Goal: Find specific page/section: Find specific page/section

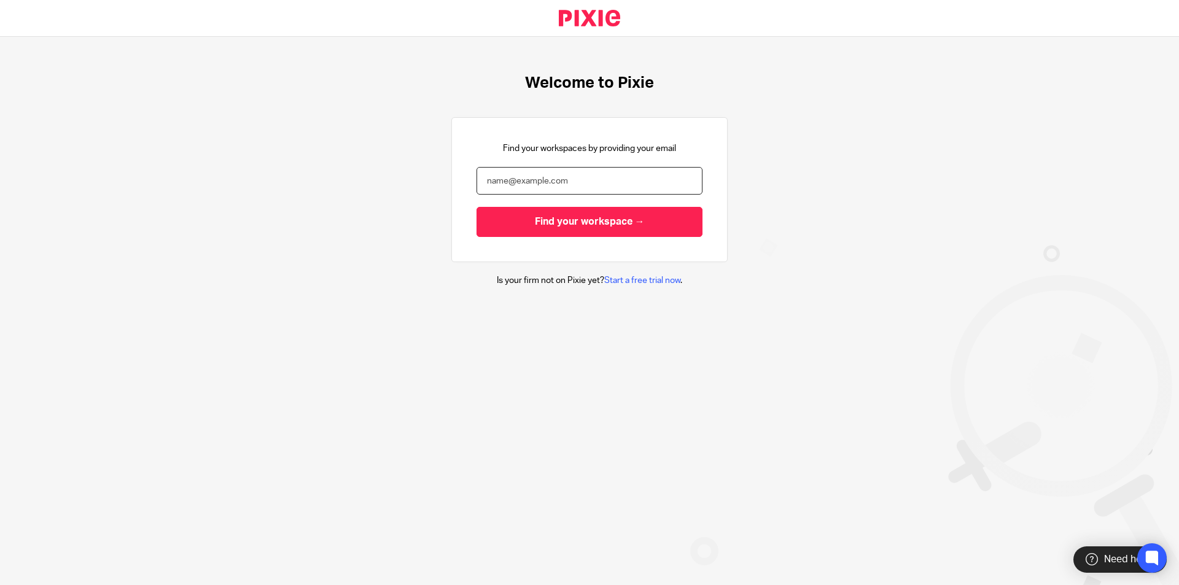
click at [507, 186] on input "email" at bounding box center [590, 181] width 226 height 28
type input "[PERSON_NAME][EMAIL_ADDRESS][DOMAIN_NAME]"
click at [477, 207] on input "Find your workspace →" at bounding box center [590, 222] width 226 height 30
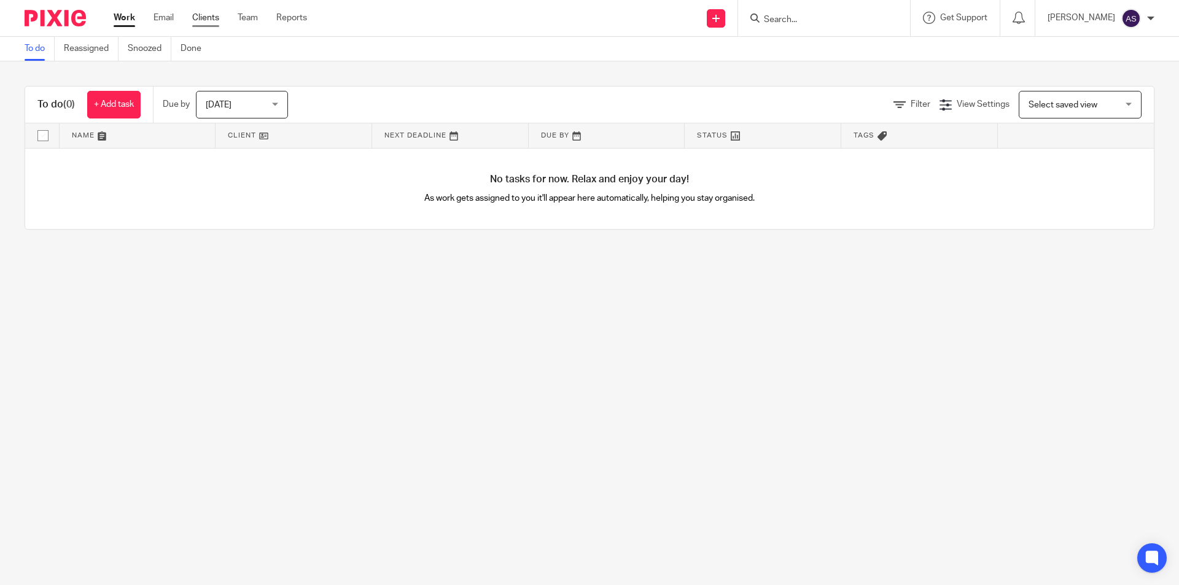
click at [201, 17] on link "Clients" at bounding box center [205, 18] width 27 height 12
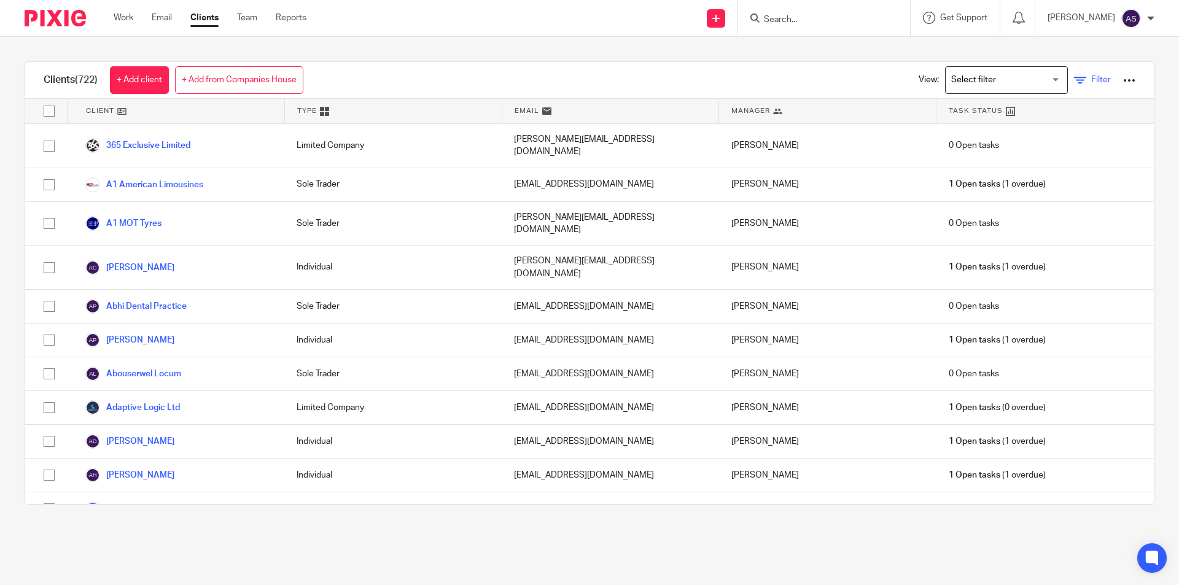
click at [1074, 84] on icon at bounding box center [1080, 80] width 12 height 12
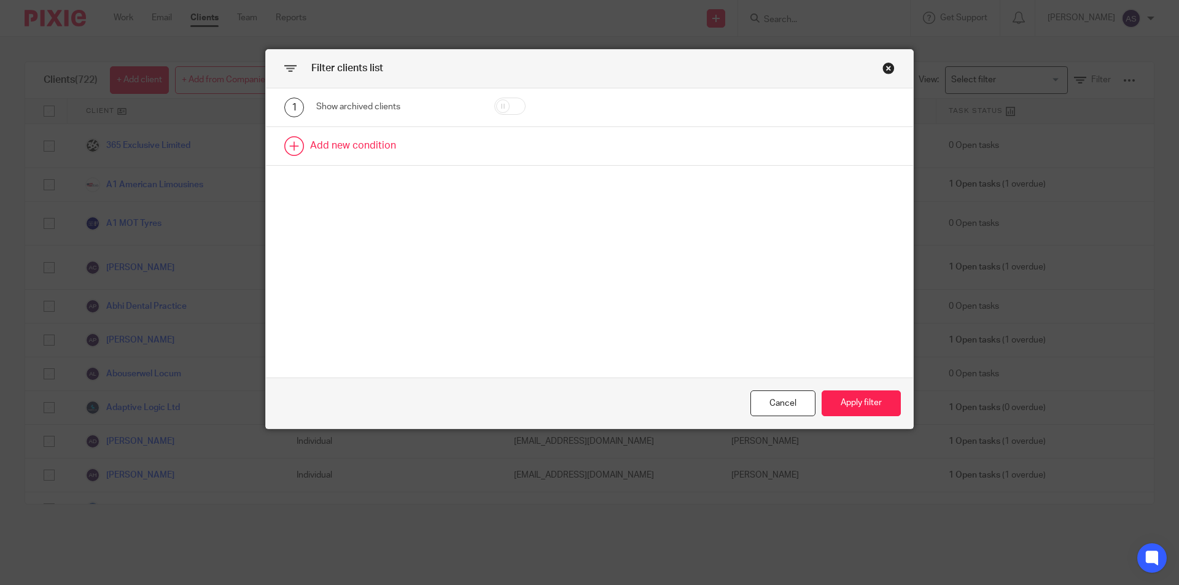
click at [319, 147] on link at bounding box center [589, 146] width 647 height 38
click at [393, 157] on div "Field" at bounding box center [385, 150] width 119 height 26
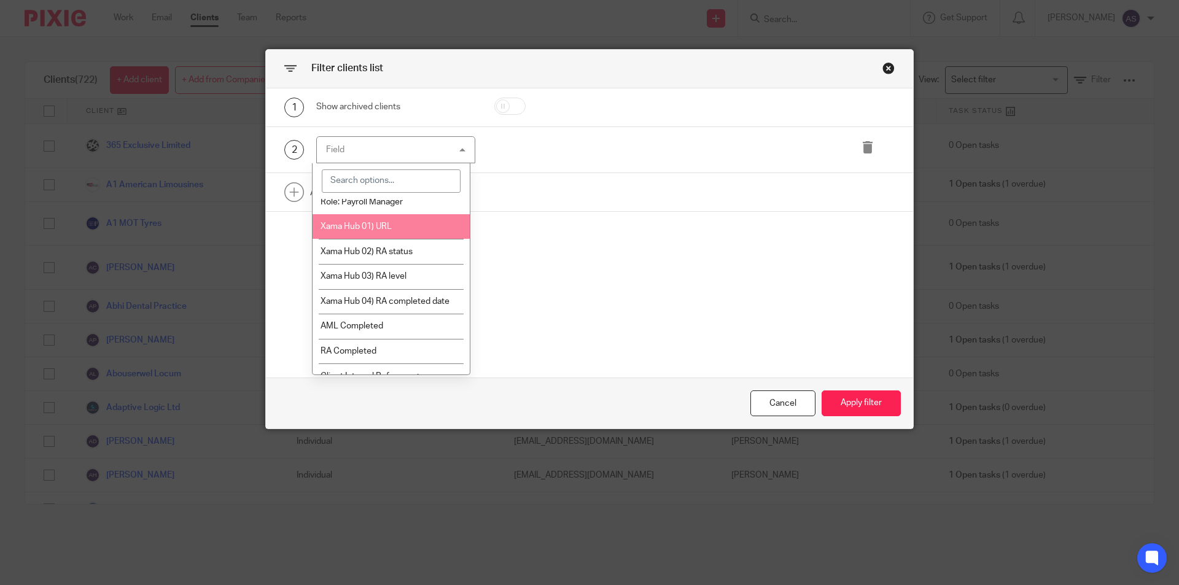
scroll to position [61, 0]
click at [390, 222] on li "Manager" at bounding box center [392, 225] width 158 height 25
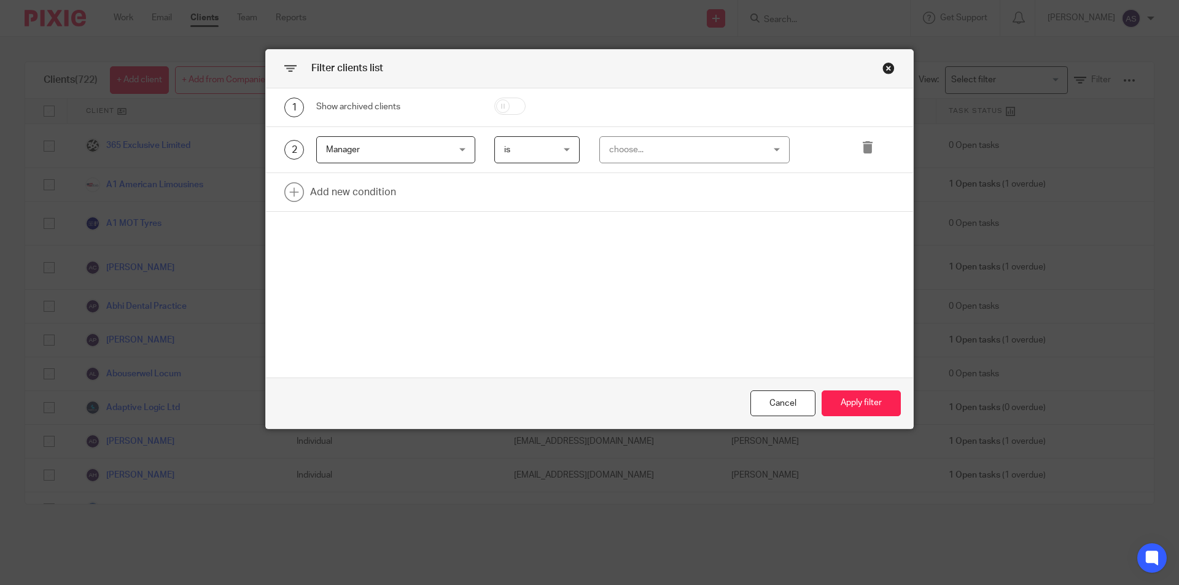
click at [617, 137] on div "choose..." at bounding box center [681, 150] width 144 height 26
type input "jo"
click at [663, 211] on li "Jodie Hall" at bounding box center [690, 211] width 190 height 25
click at [853, 399] on button "Apply filter" at bounding box center [861, 404] width 79 height 26
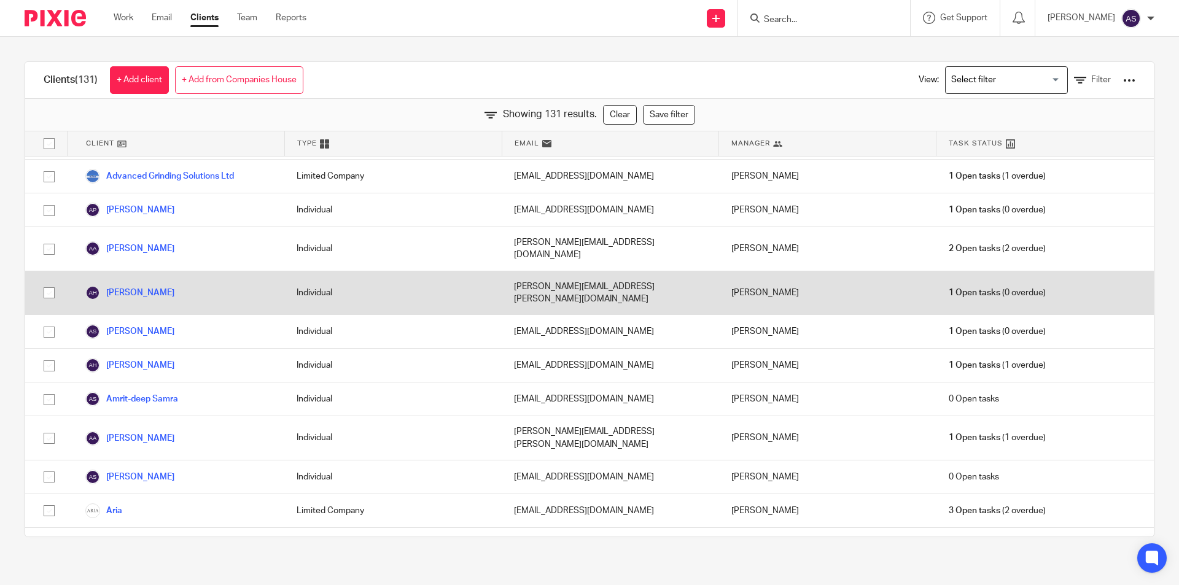
scroll to position [0, 0]
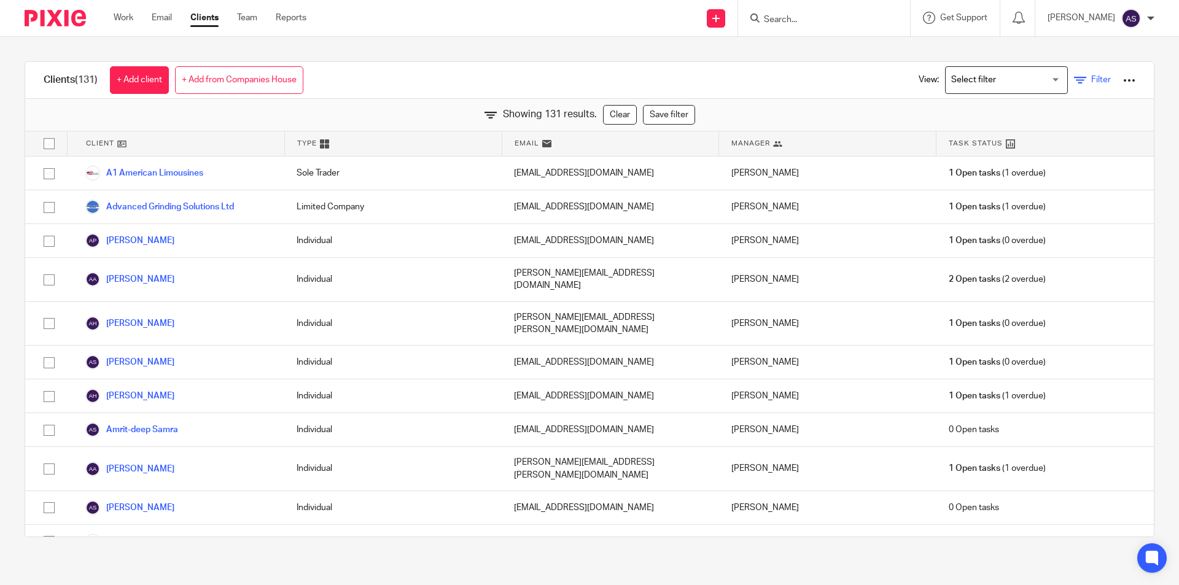
click at [1082, 74] on link "Filter" at bounding box center [1092, 80] width 37 height 13
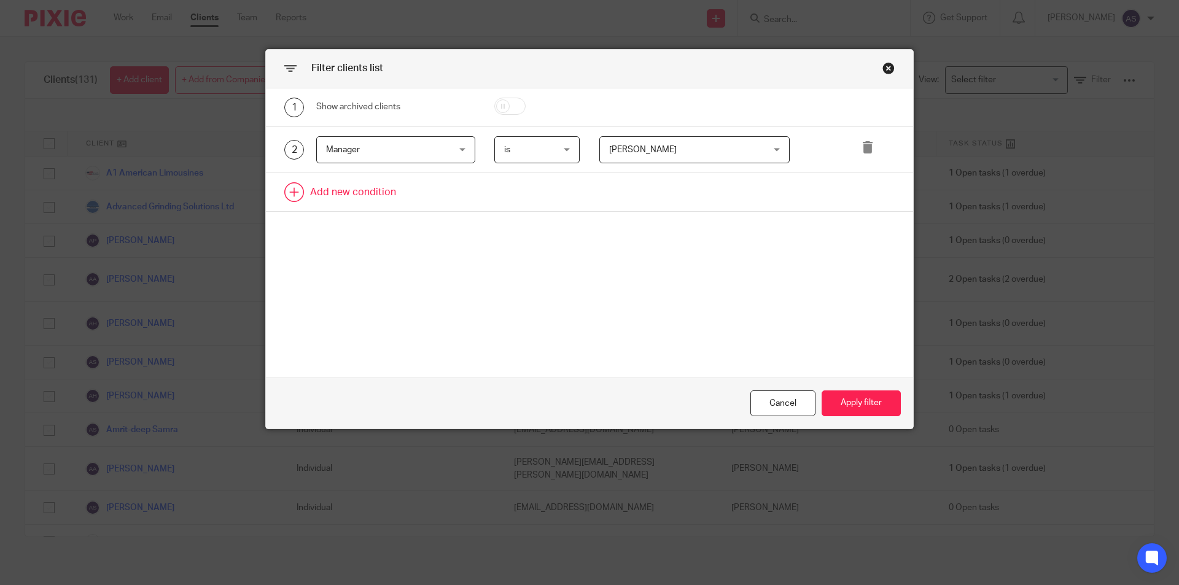
click at [335, 198] on link at bounding box center [589, 192] width 647 height 38
click at [370, 212] on div "3 Field Name Email Client type Manager Open tasks Overdue tasks Role: Bookkeepe…" at bounding box center [589, 196] width 647 height 47
drag, startPoint x: 377, startPoint y: 188, endPoint x: 381, endPoint y: 202, distance: 14.8
click at [377, 188] on div "Field" at bounding box center [385, 196] width 119 height 26
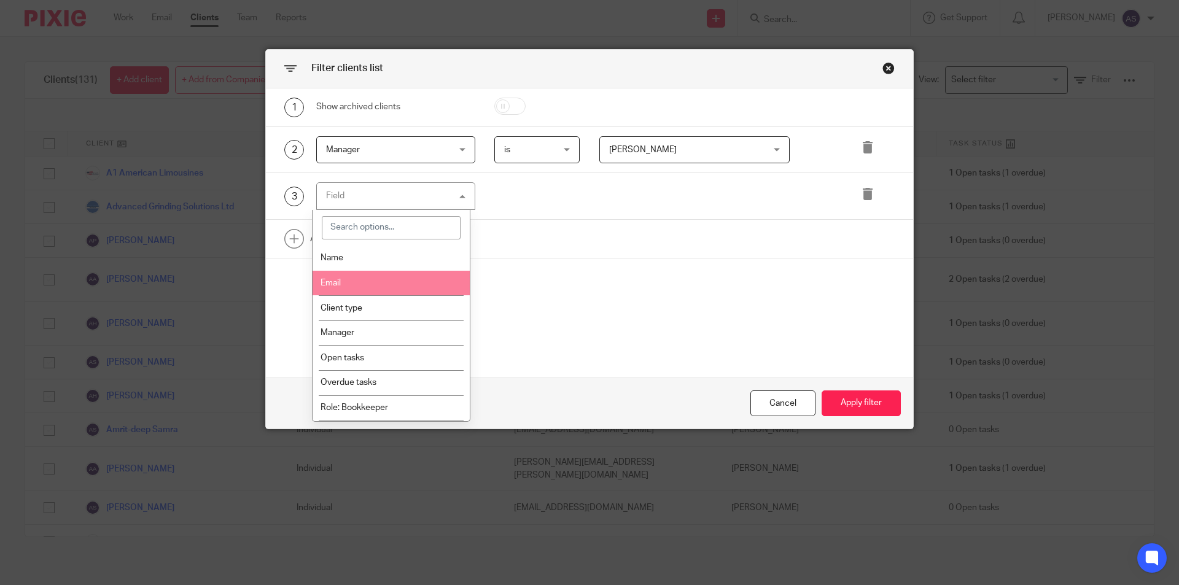
click at [367, 310] on li "Client type" at bounding box center [392, 307] width 158 height 25
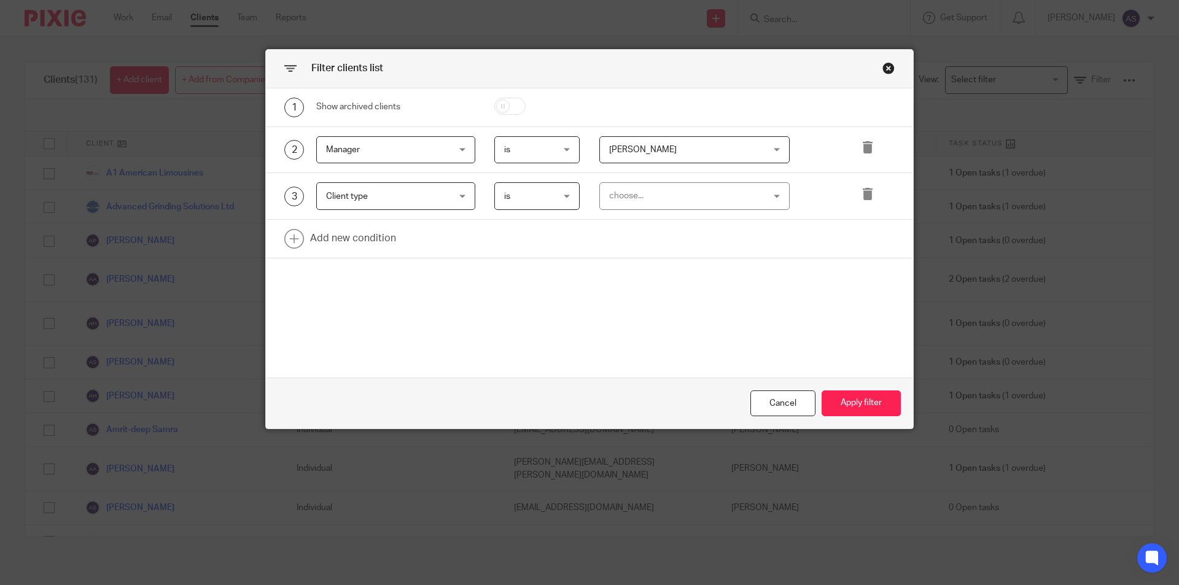
click at [703, 197] on div "choose..." at bounding box center [681, 196] width 144 height 26
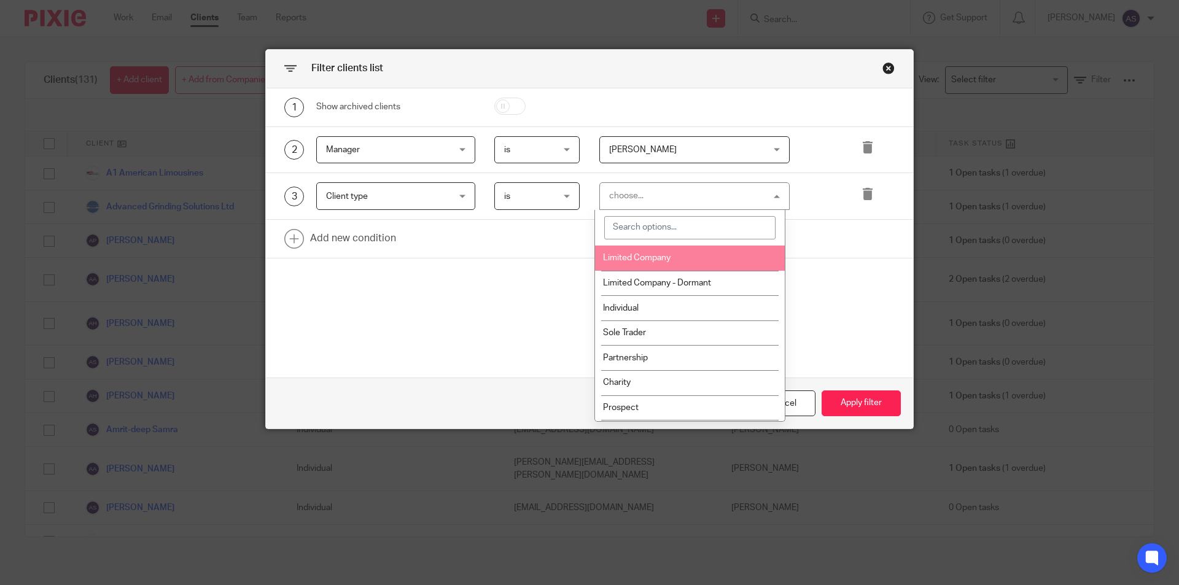
click at [681, 259] on li "Limited Company" at bounding box center [690, 258] width 190 height 25
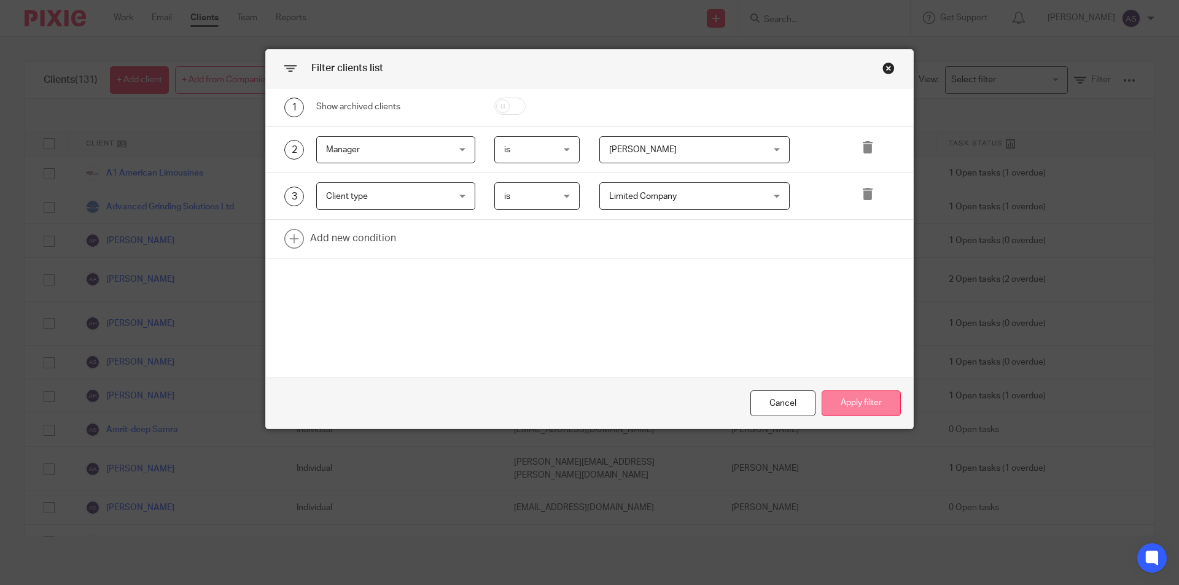
click at [840, 395] on button "Apply filter" at bounding box center [861, 404] width 79 height 26
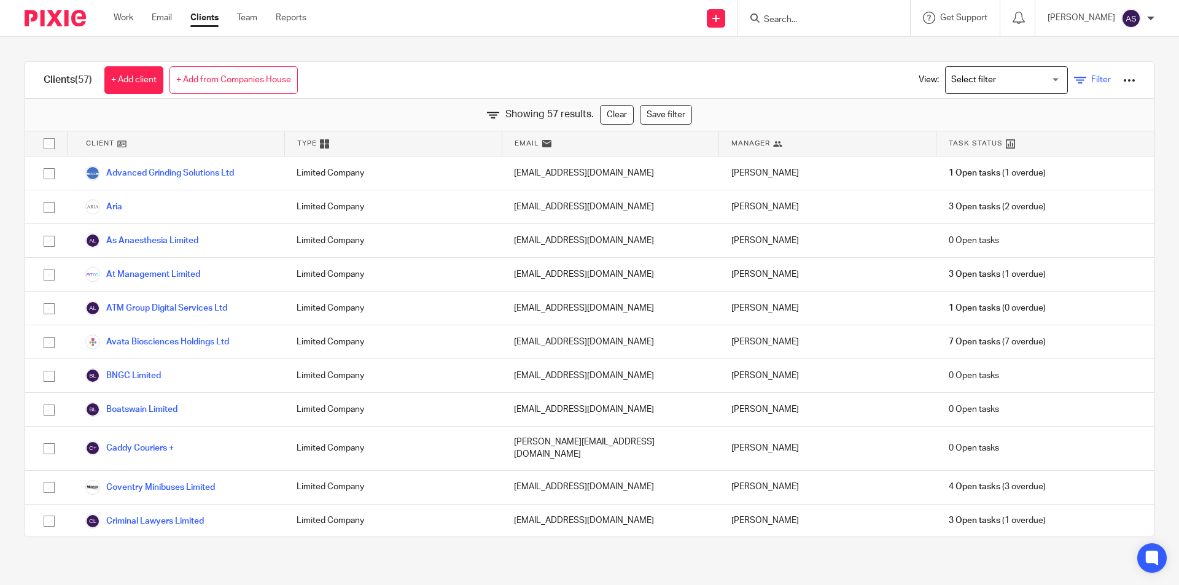
click at [1092, 81] on span "Filter" at bounding box center [1102, 80] width 20 height 9
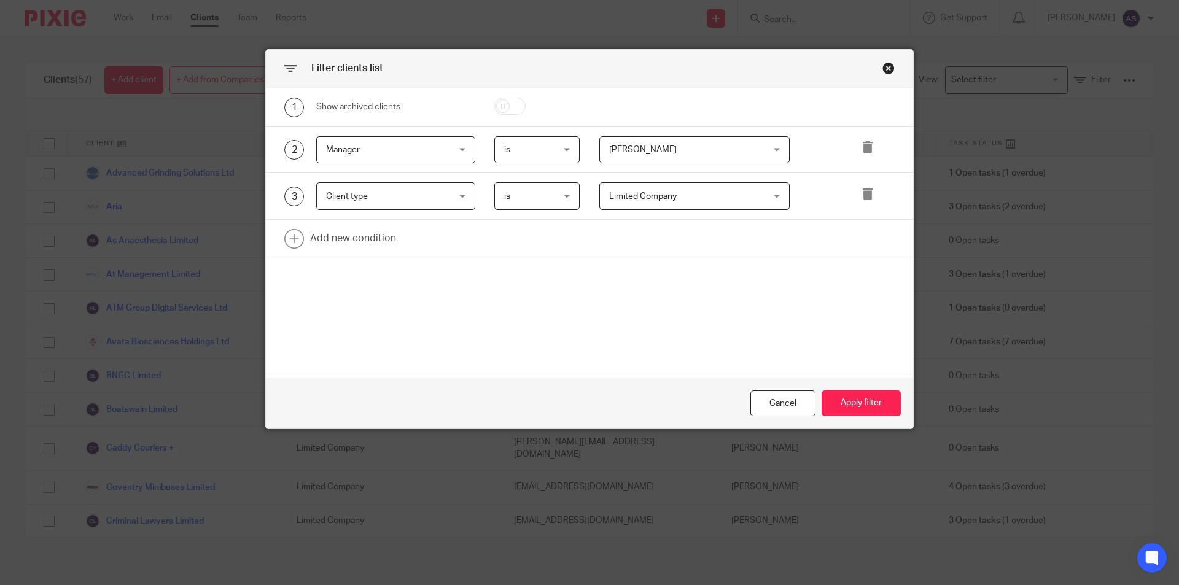
click at [886, 68] on div "Close this dialog window" at bounding box center [889, 68] width 12 height 12
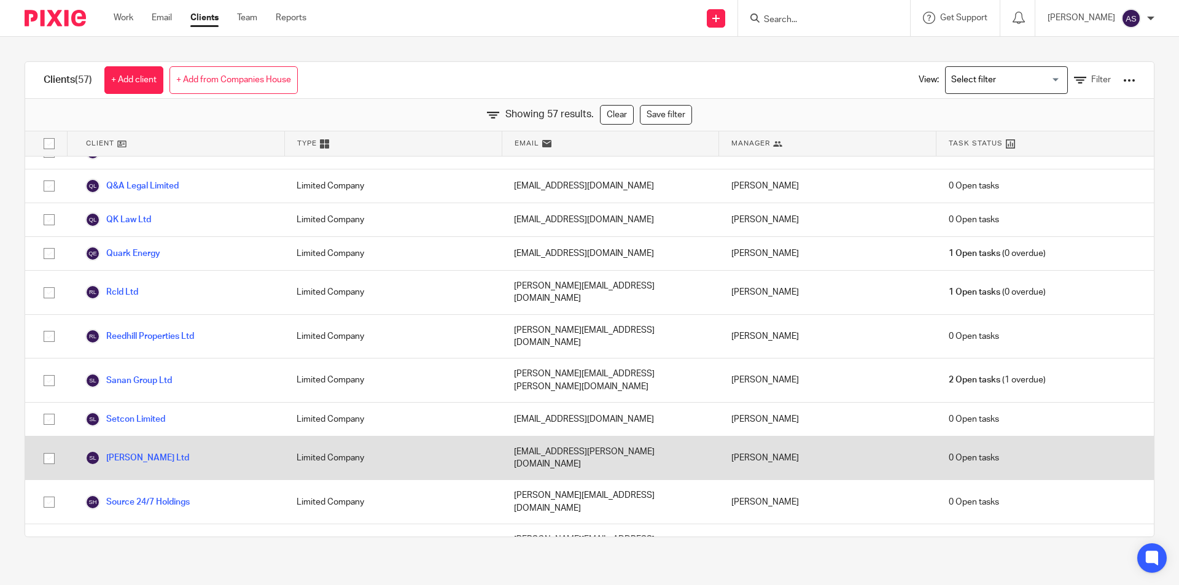
scroll to position [1545, 0]
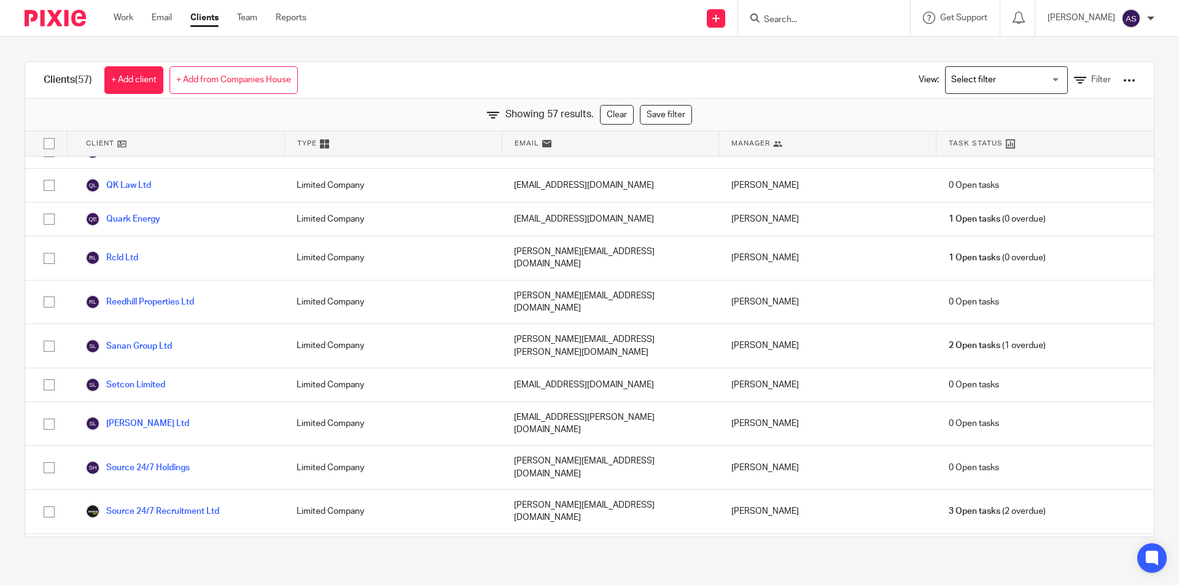
drag, startPoint x: 2, startPoint y: 527, endPoint x: -5, endPoint y: 514, distance: 14.6
click at [0, 514] on html "Work Email Clients Team Reports Work Email Clients Team Reports Settings Send n…" at bounding box center [589, 292] width 1179 height 585
drag, startPoint x: 1069, startPoint y: 72, endPoint x: 1071, endPoint y: 80, distance: 7.5
click at [1070, 73] on div "View: Loading... Filter" at bounding box center [1017, 80] width 235 height 36
click at [1074, 80] on link "Filter" at bounding box center [1092, 80] width 37 height 13
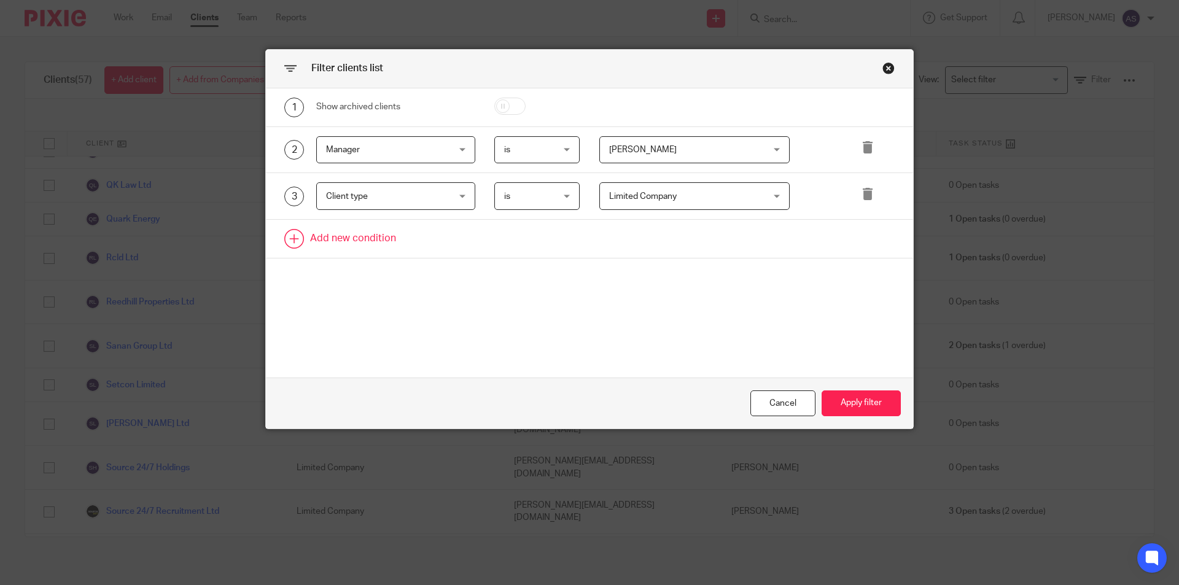
click at [326, 246] on link at bounding box center [589, 239] width 647 height 38
click at [404, 257] on div "4 Field Name Email Client type Manager Open tasks Overdue tasks Role: Bookkeepe…" at bounding box center [589, 243] width 647 height 47
click at [401, 248] on div "Field" at bounding box center [385, 243] width 119 height 26
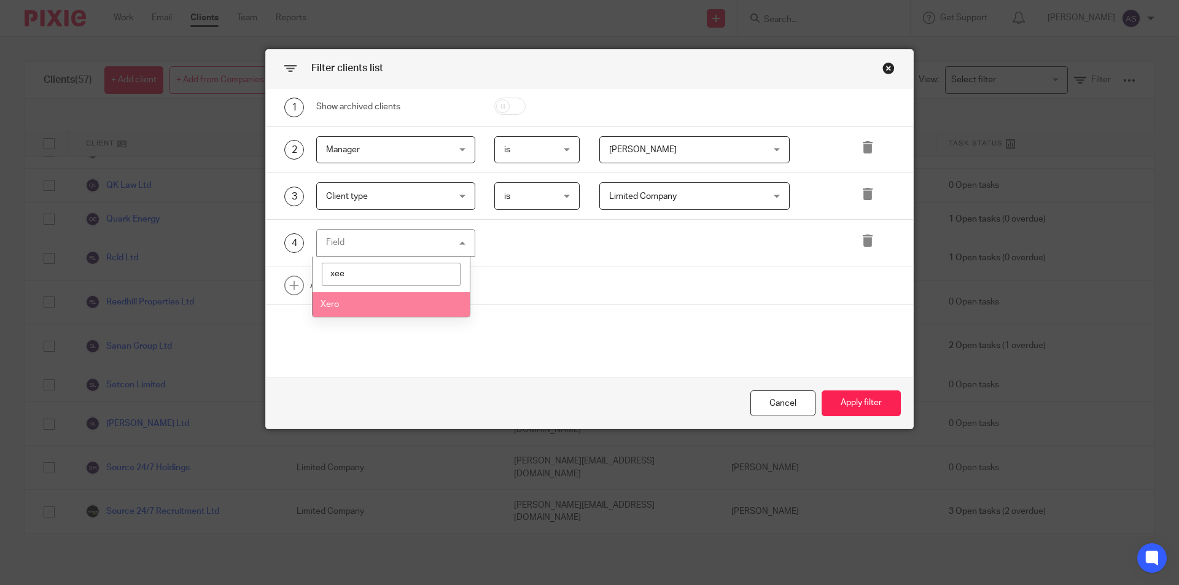
scroll to position [0, 0]
type input "xero"
click at [378, 309] on li "Xero" at bounding box center [392, 304] width 158 height 25
click at [654, 245] on input "text" at bounding box center [695, 243] width 191 height 28
click at [702, 244] on input "text" at bounding box center [695, 243] width 191 height 28
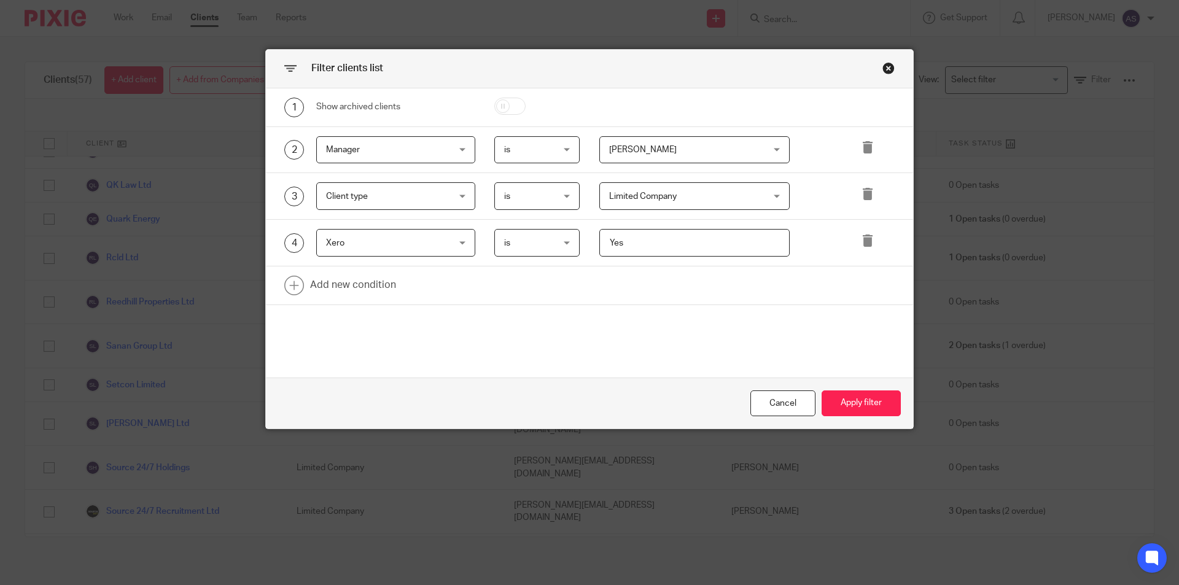
type input "Yes"
click at [870, 396] on button "Apply filter" at bounding box center [861, 404] width 79 height 26
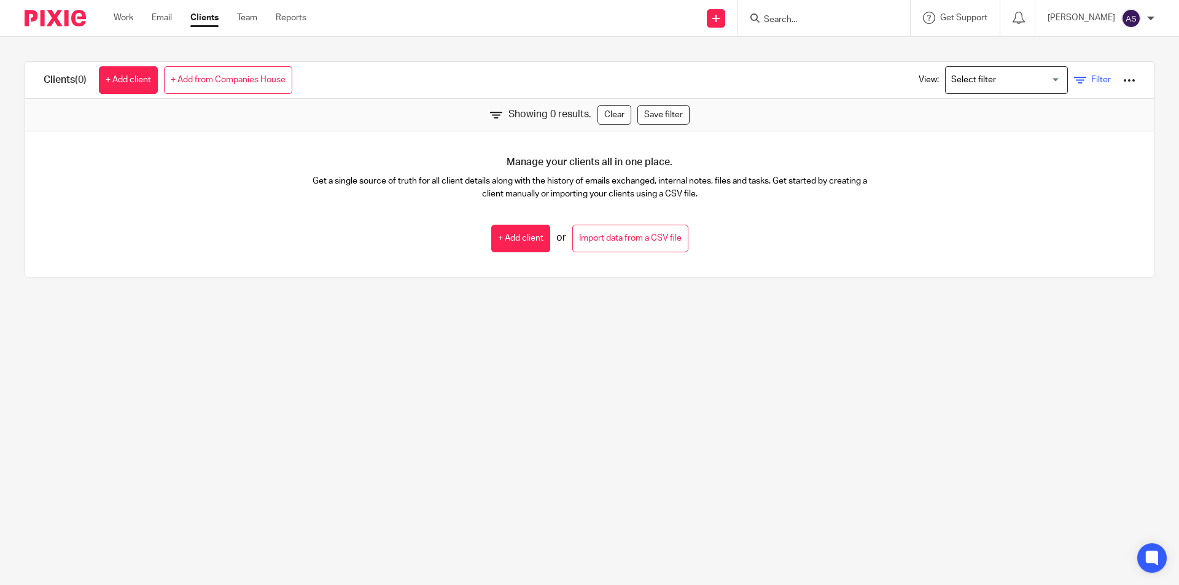
click at [1085, 85] on link "Filter" at bounding box center [1092, 80] width 37 height 13
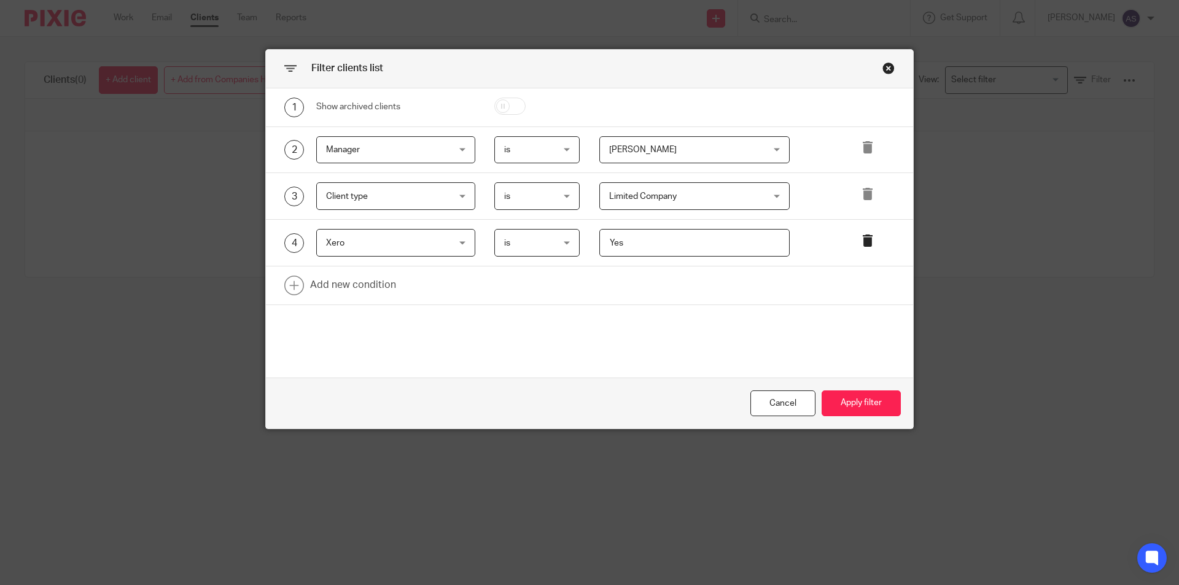
click at [862, 247] on link at bounding box center [868, 243] width 12 height 17
click at [680, 149] on span "Jodie Hall" at bounding box center [681, 150] width 144 height 26
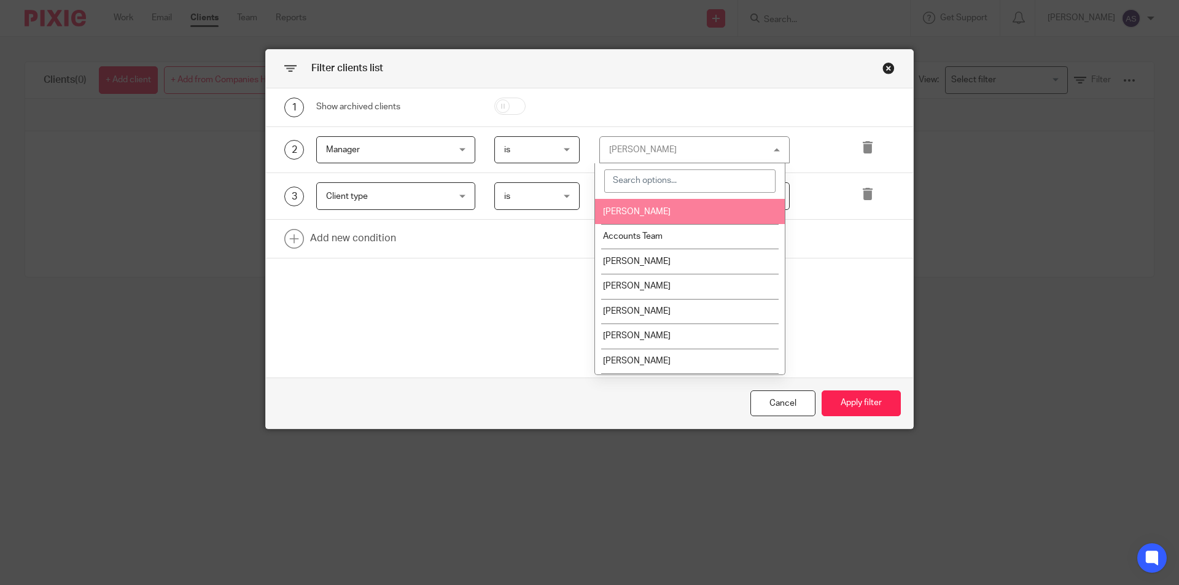
click at [697, 187] on input "search" at bounding box center [689, 181] width 171 height 23
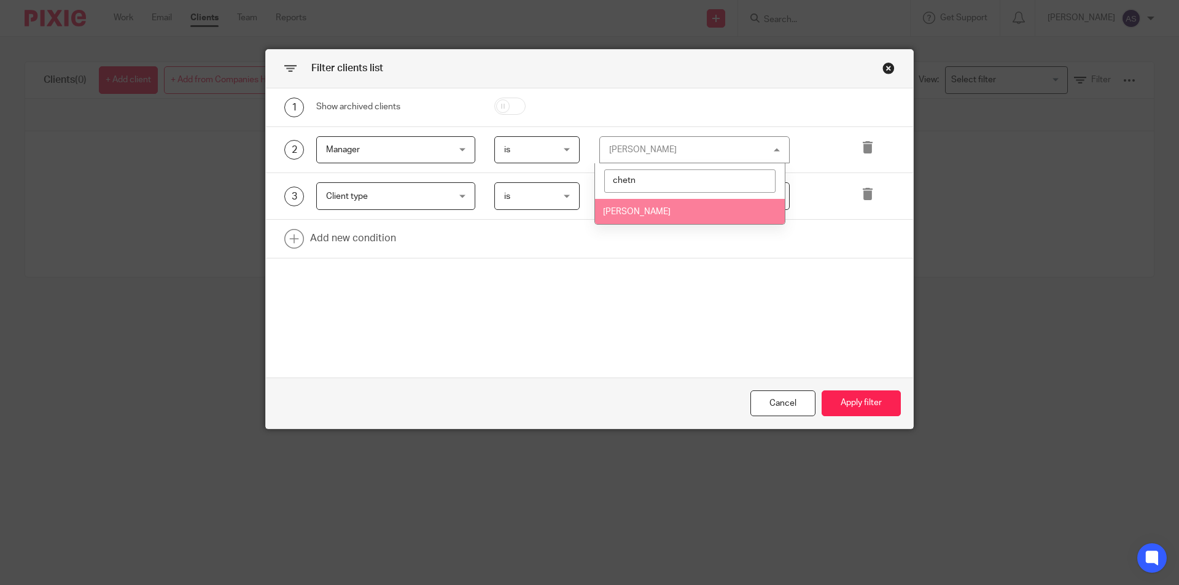
type input "chetn"
click at [666, 208] on li "Chetna Mistry" at bounding box center [690, 211] width 190 height 25
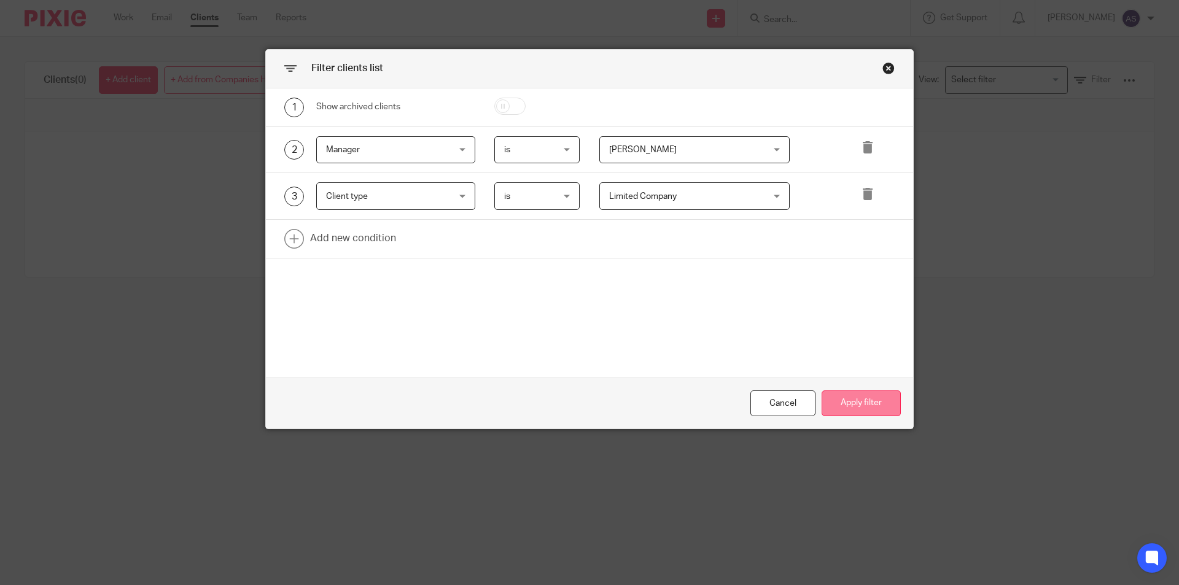
click at [836, 393] on button "Apply filter" at bounding box center [861, 404] width 79 height 26
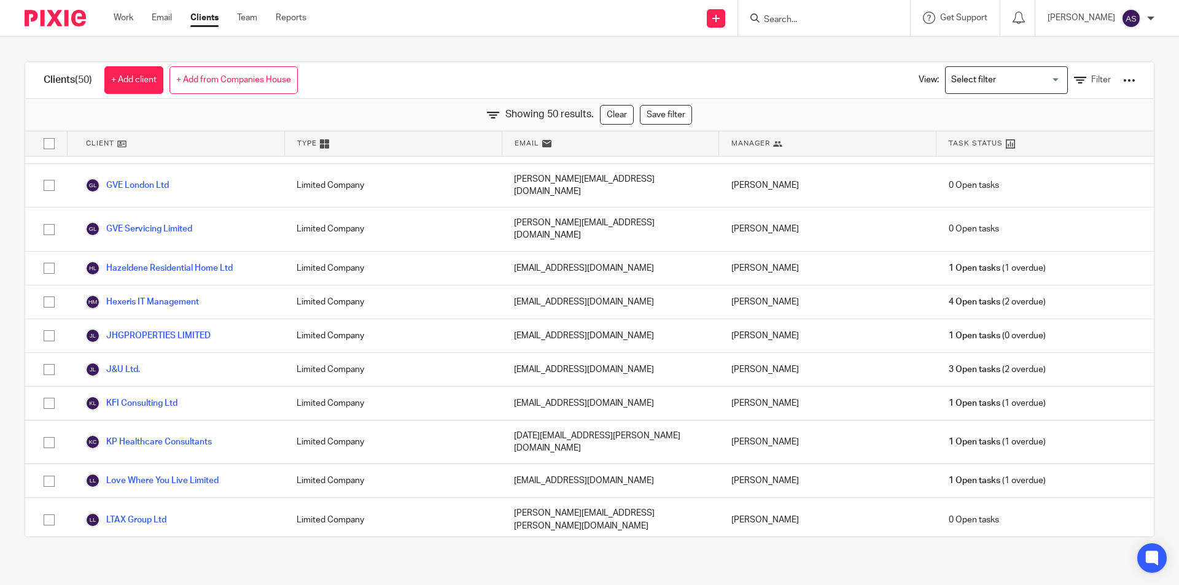
scroll to position [737, 0]
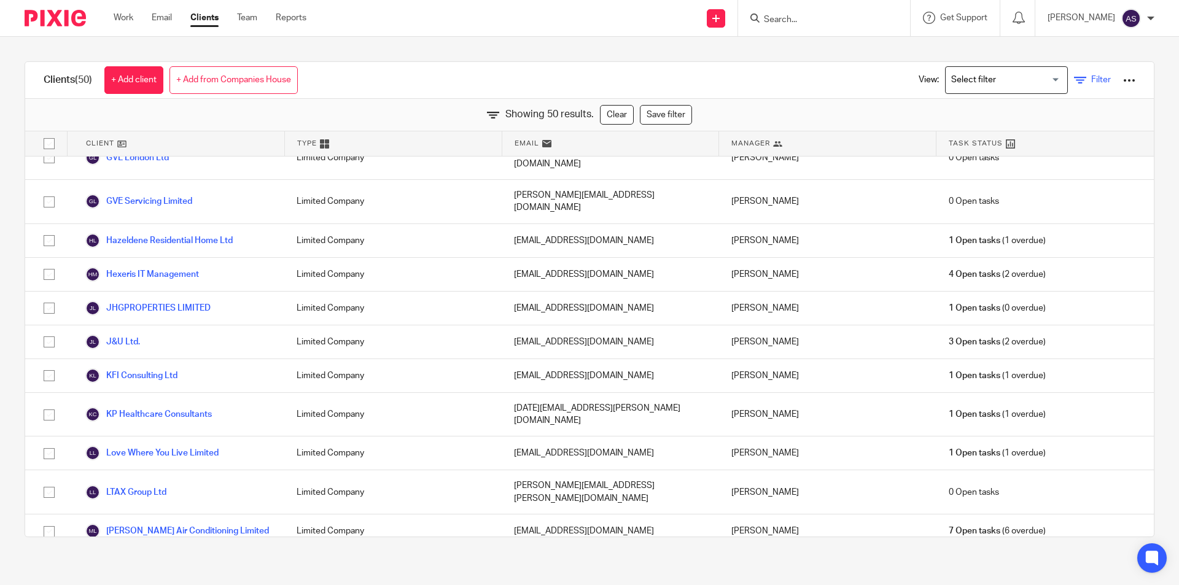
click at [1092, 82] on span "Filter" at bounding box center [1102, 80] width 20 height 9
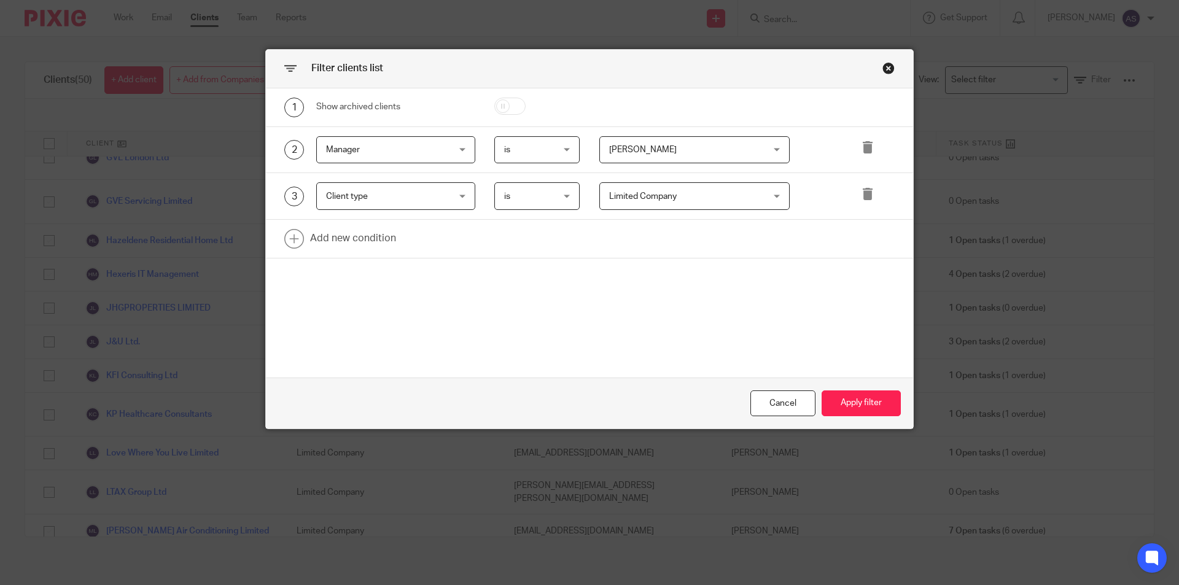
click at [688, 155] on span "Chetna Mistry" at bounding box center [681, 150] width 144 height 26
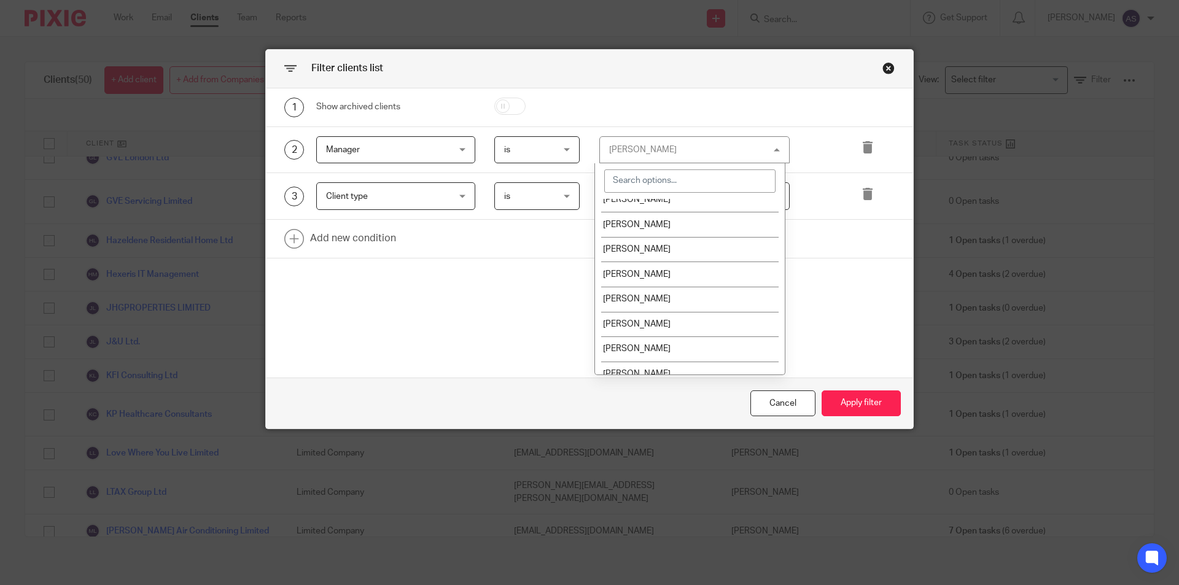
scroll to position [223, 0]
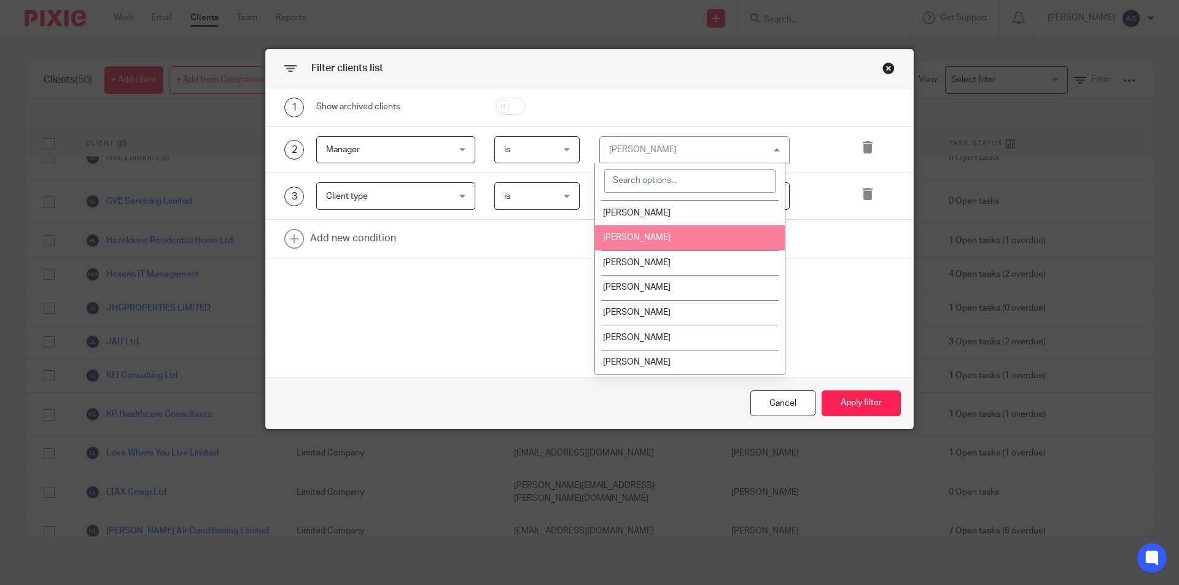
click at [670, 239] on li "Ryan Tumber" at bounding box center [690, 237] width 190 height 25
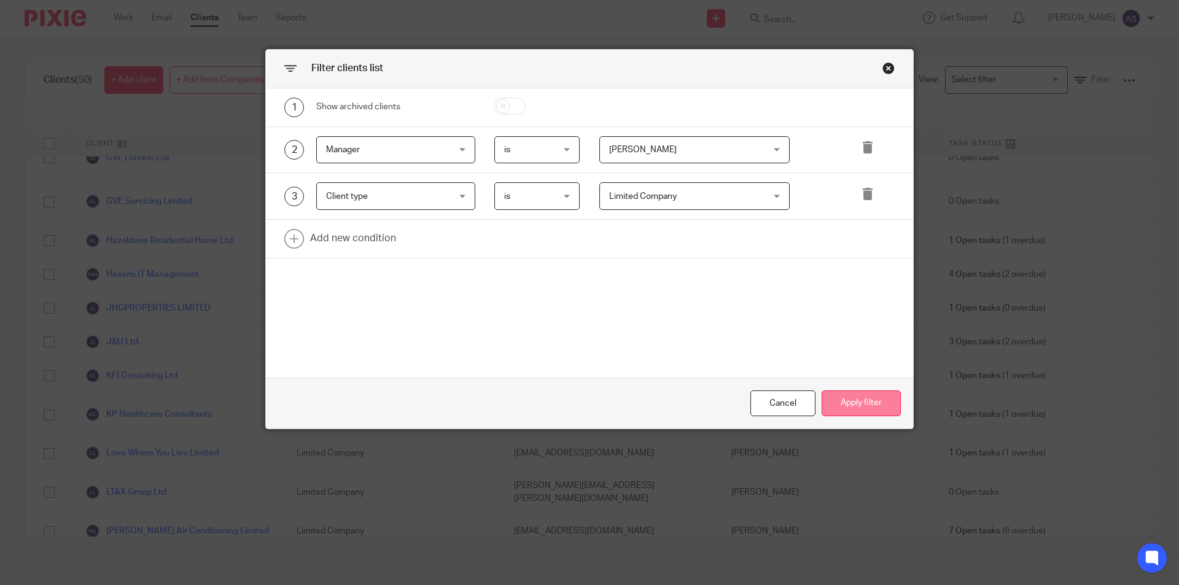
click at [840, 405] on button "Apply filter" at bounding box center [861, 404] width 79 height 26
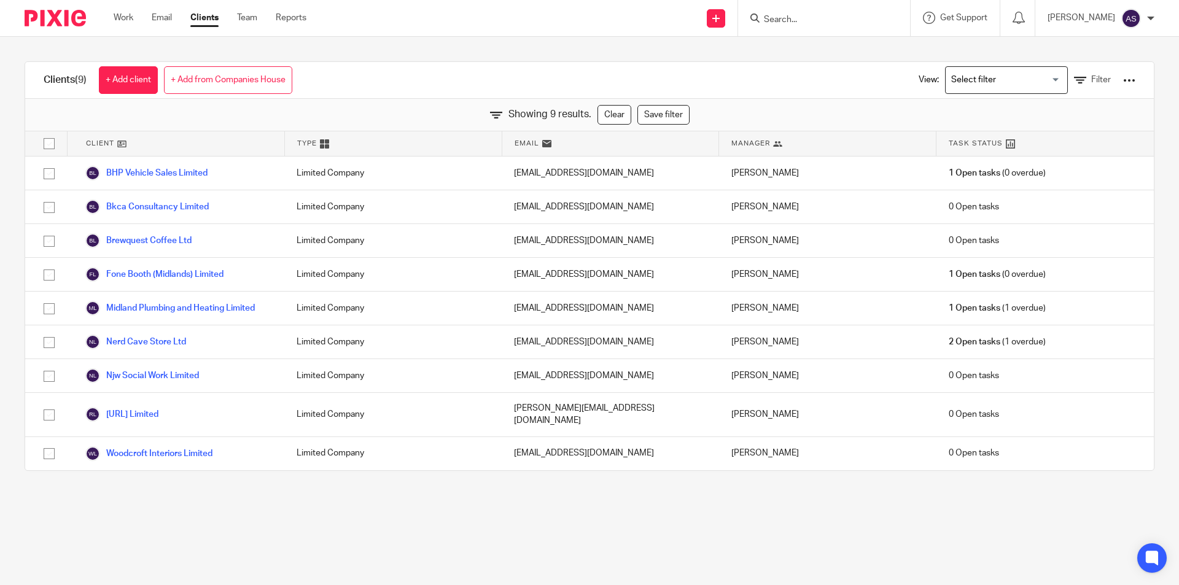
scroll to position [0, 0]
click at [1074, 76] on icon at bounding box center [1080, 80] width 12 height 12
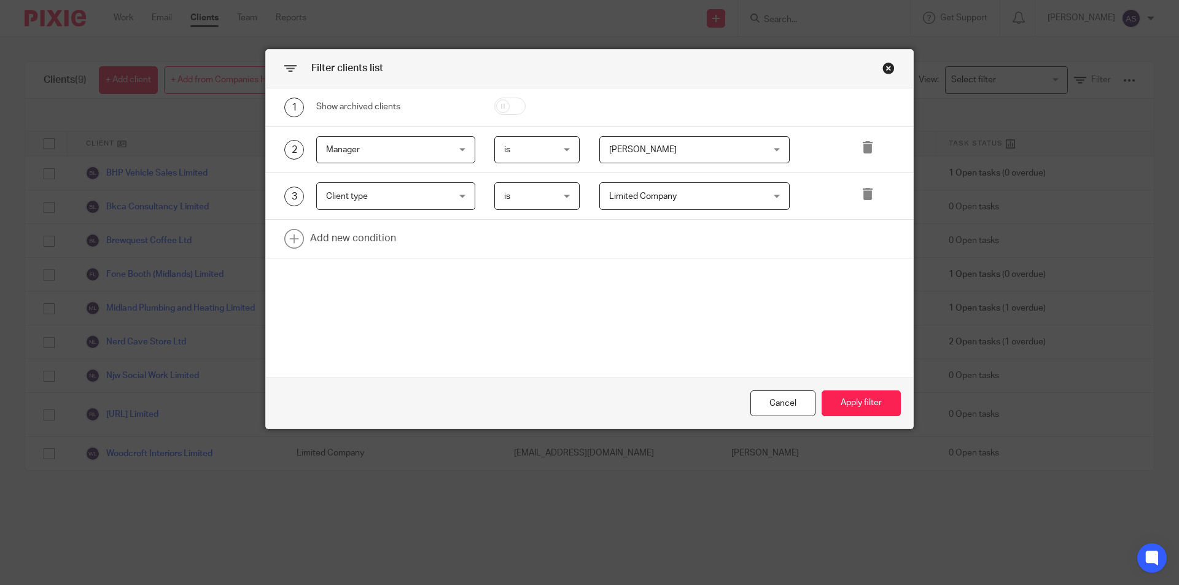
click at [668, 147] on span "Ryan Tumber" at bounding box center [681, 150] width 144 height 26
type input "Luke"
click at [665, 214] on li "Luke Racovita" at bounding box center [690, 211] width 190 height 25
click at [848, 409] on button "Apply filter" at bounding box center [861, 404] width 79 height 26
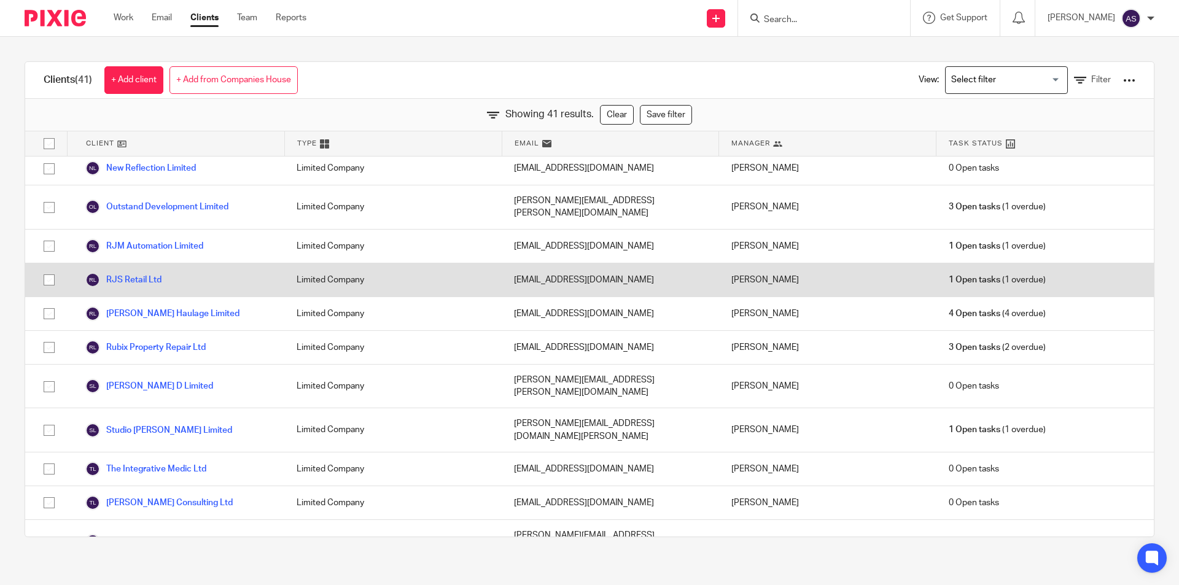
scroll to position [1029, 0]
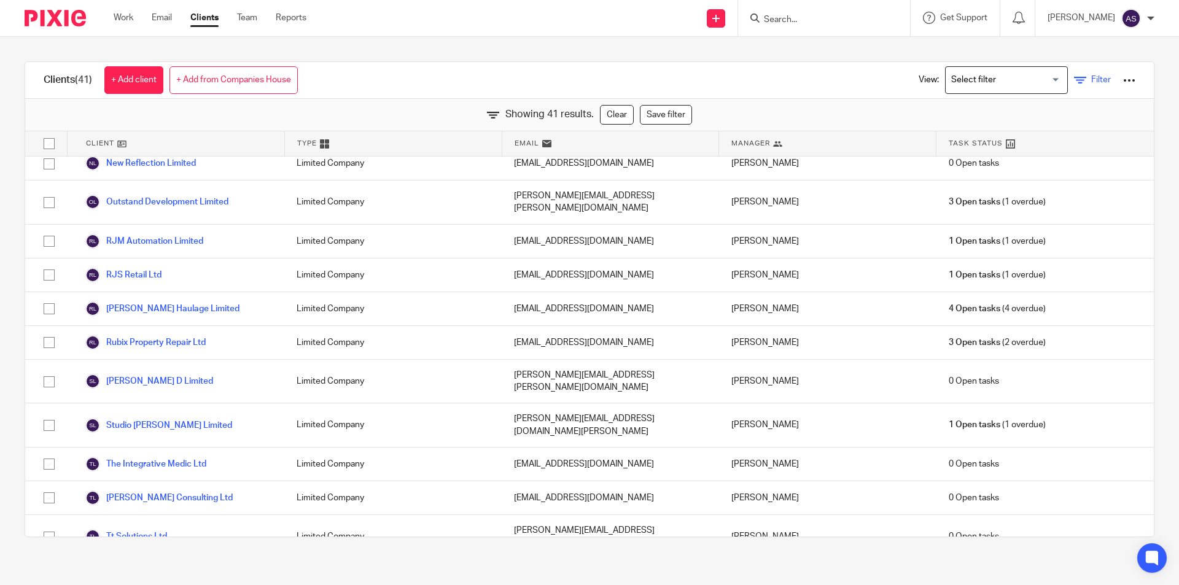
click at [1092, 78] on span "Filter" at bounding box center [1102, 80] width 20 height 9
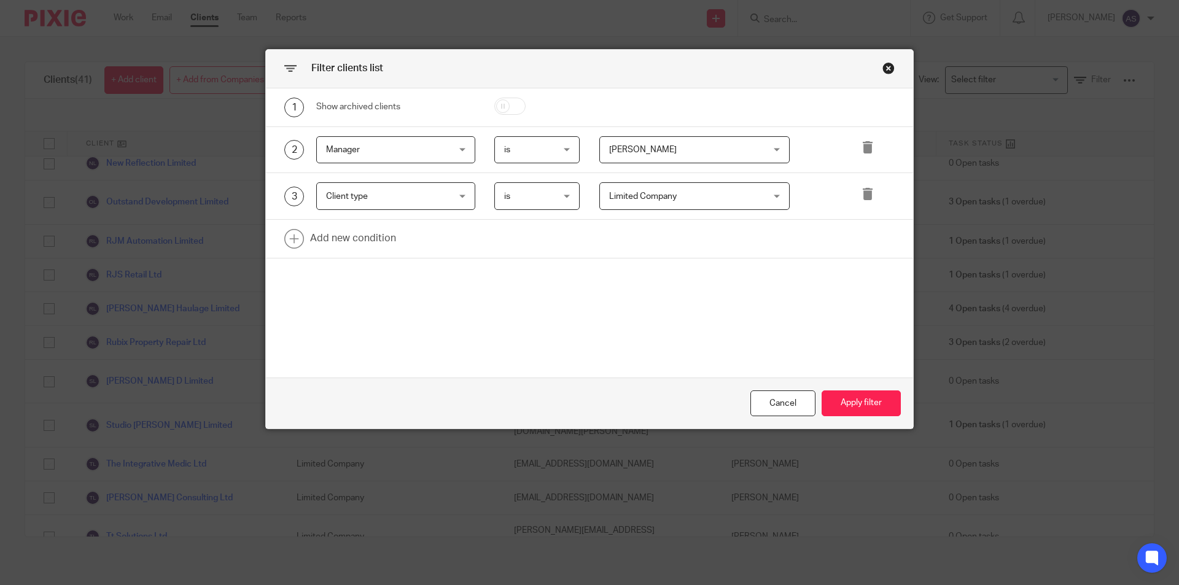
click at [654, 155] on span "Luke Racovita" at bounding box center [681, 150] width 144 height 26
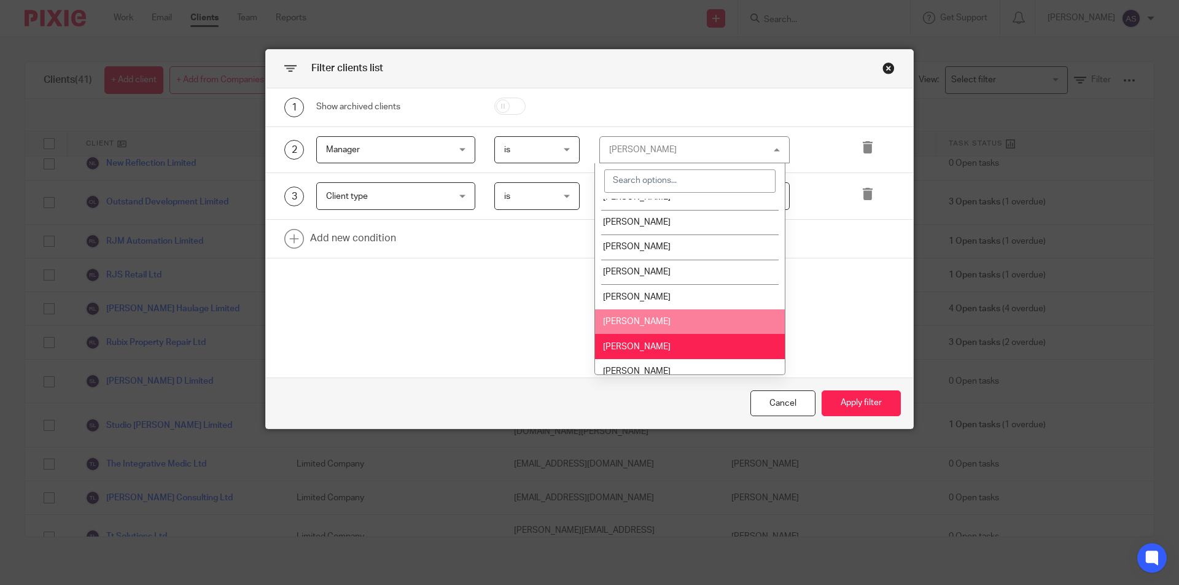
scroll to position [223, 0]
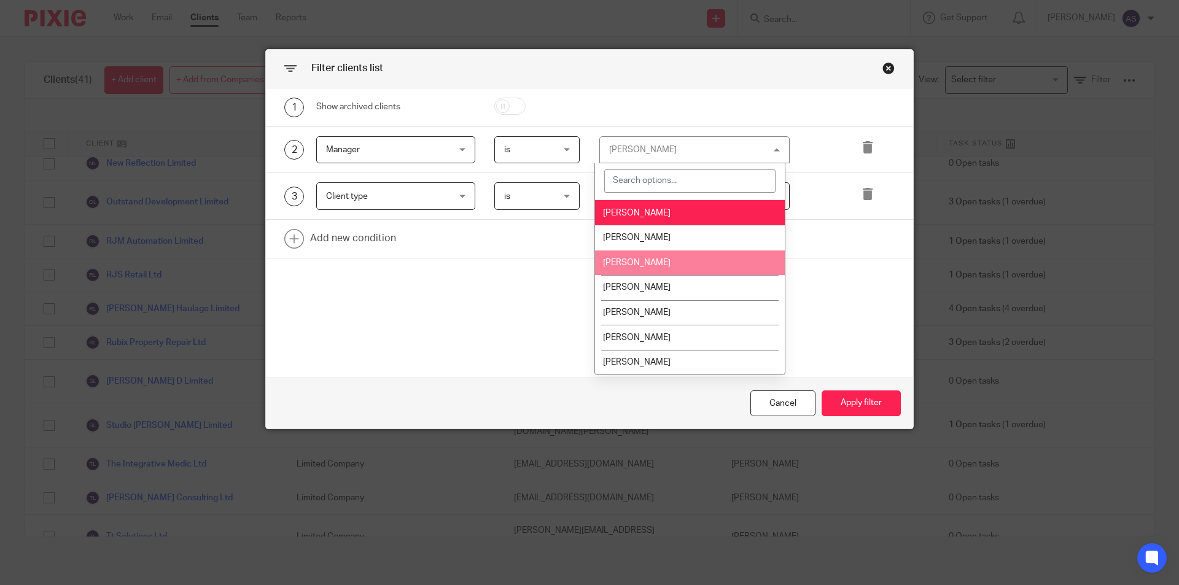
click at [670, 265] on li "Sam Broad" at bounding box center [690, 263] width 190 height 25
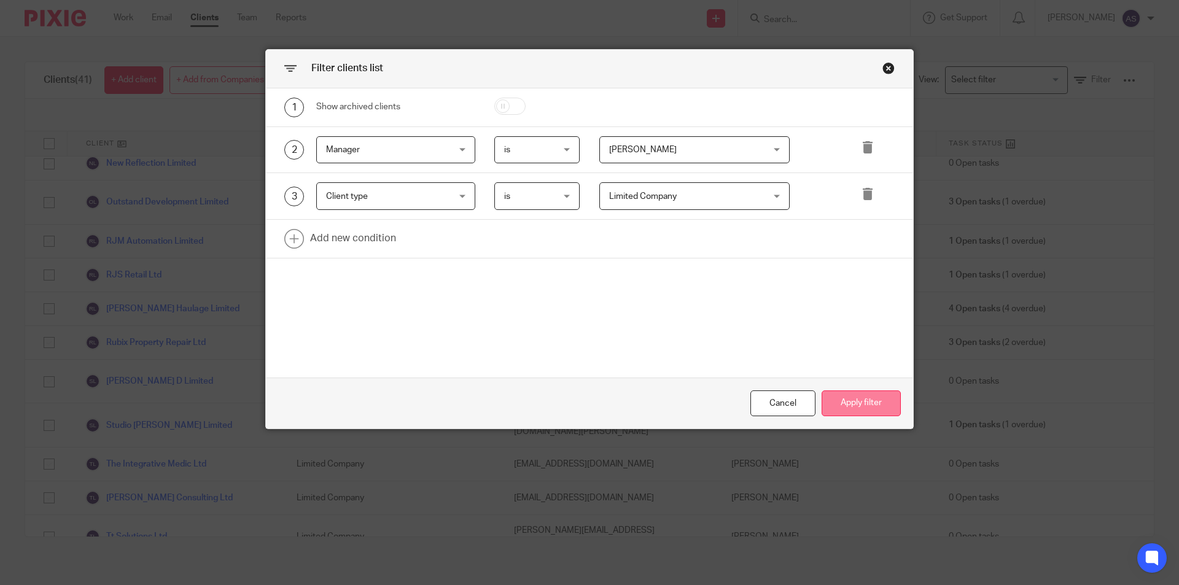
click at [888, 404] on button "Apply filter" at bounding box center [861, 404] width 79 height 26
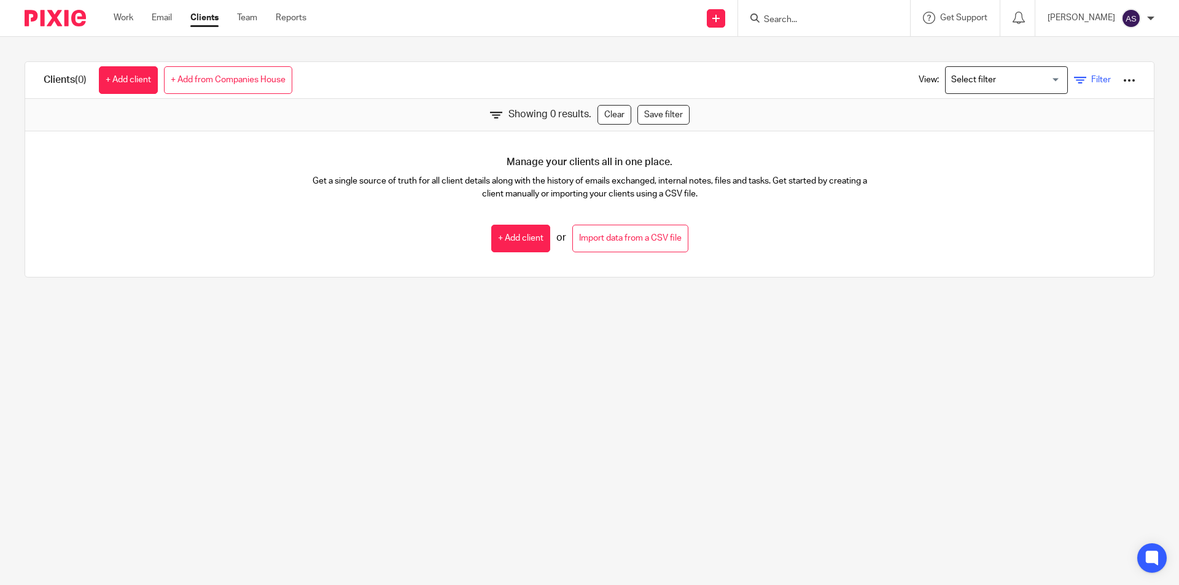
click at [1074, 80] on link "Filter" at bounding box center [1092, 80] width 37 height 13
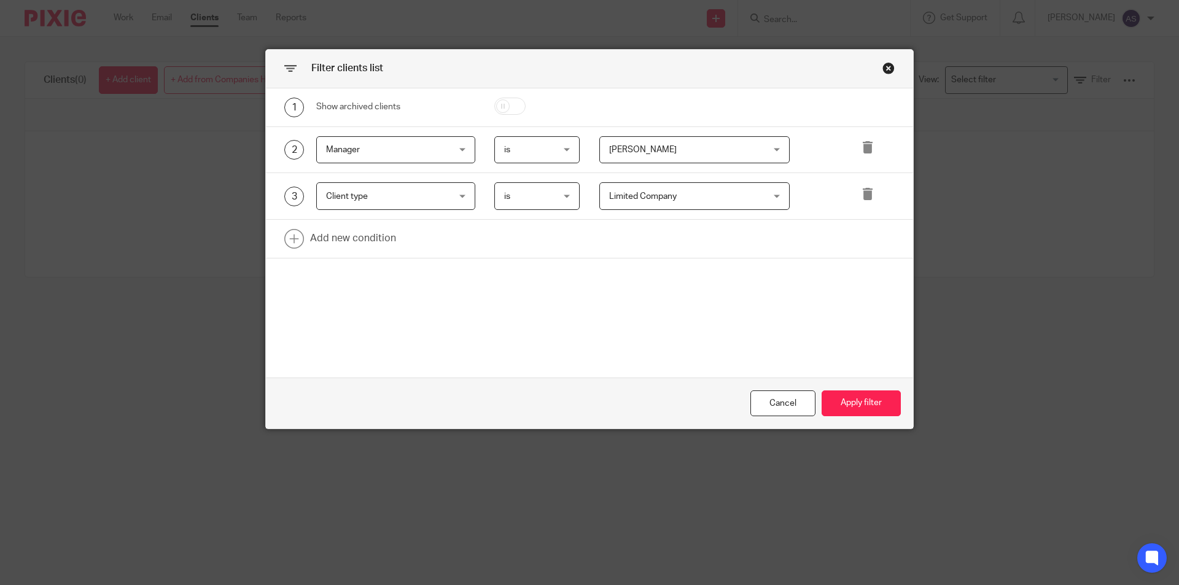
click at [373, 157] on span "Manager" at bounding box center [385, 150] width 119 height 26
click at [561, 257] on link at bounding box center [589, 239] width 647 height 38
click at [862, 193] on icon at bounding box center [868, 194] width 12 height 12
click at [862, 198] on icon at bounding box center [868, 194] width 12 height 12
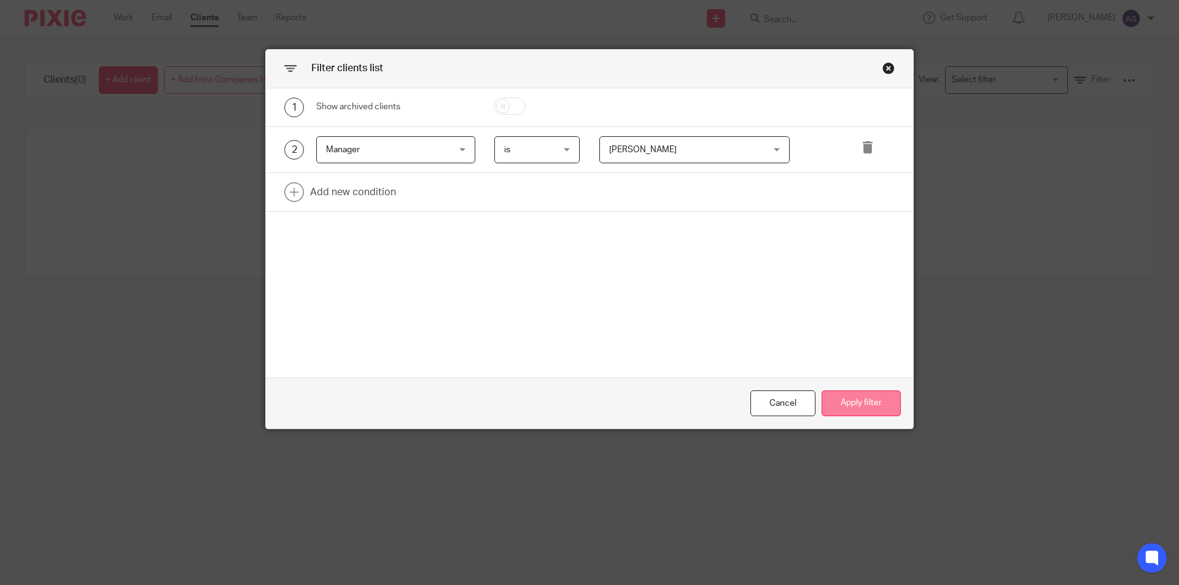
click at [841, 407] on button "Apply filter" at bounding box center [861, 404] width 79 height 26
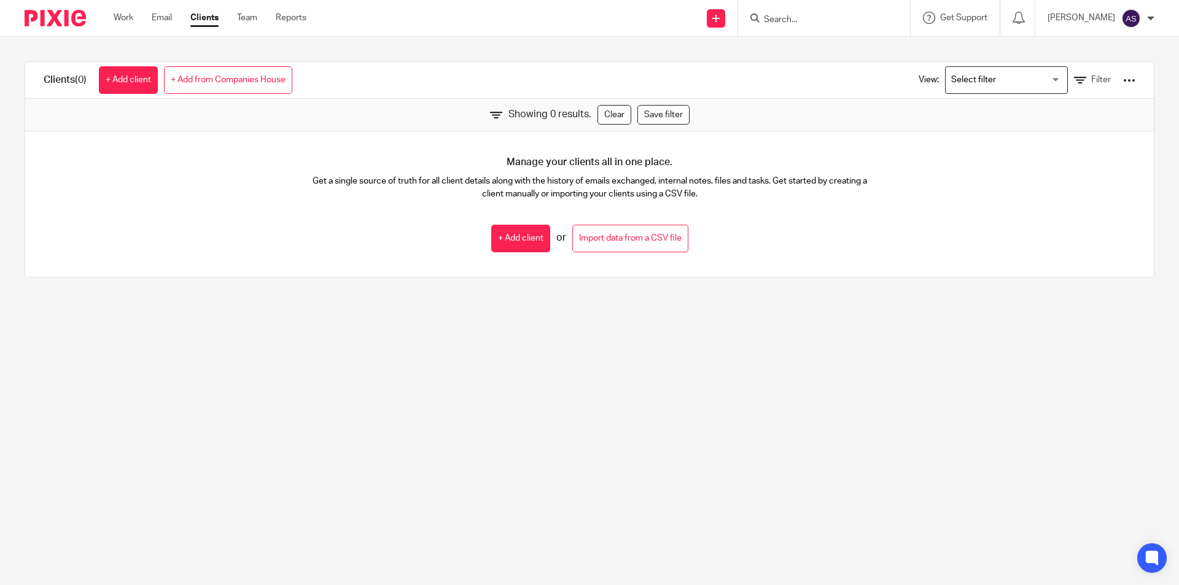
click at [1084, 70] on div "View: Loading... Filter" at bounding box center [1017, 80] width 235 height 36
click at [1092, 77] on span "Filter" at bounding box center [1102, 80] width 20 height 9
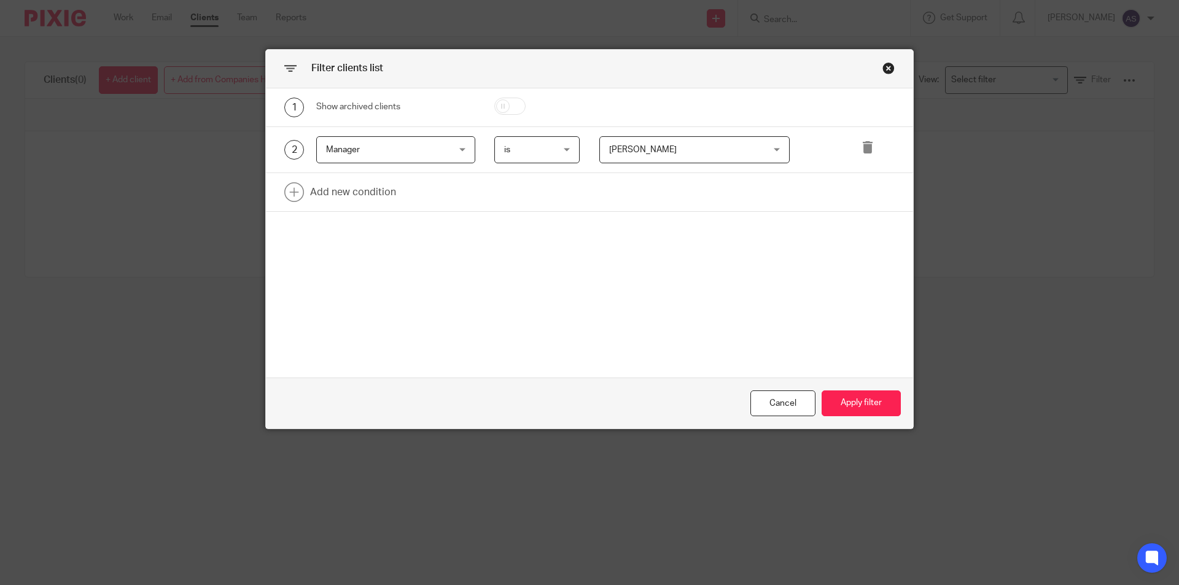
click at [703, 157] on span "Sam Broad" at bounding box center [681, 150] width 144 height 26
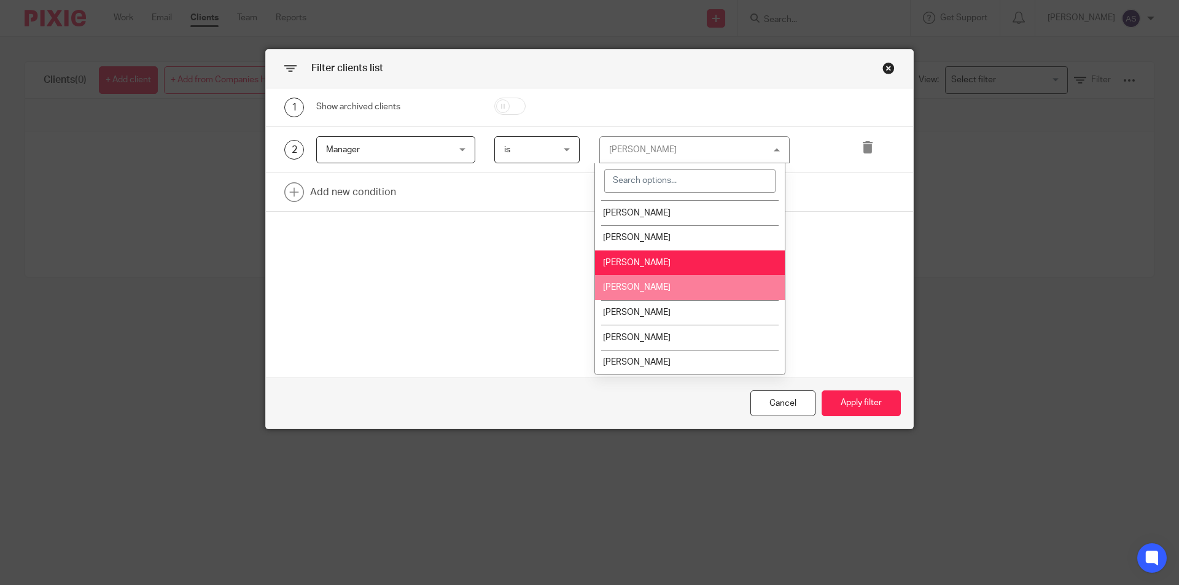
click at [676, 291] on li "Shammi Vatta" at bounding box center [690, 287] width 190 height 25
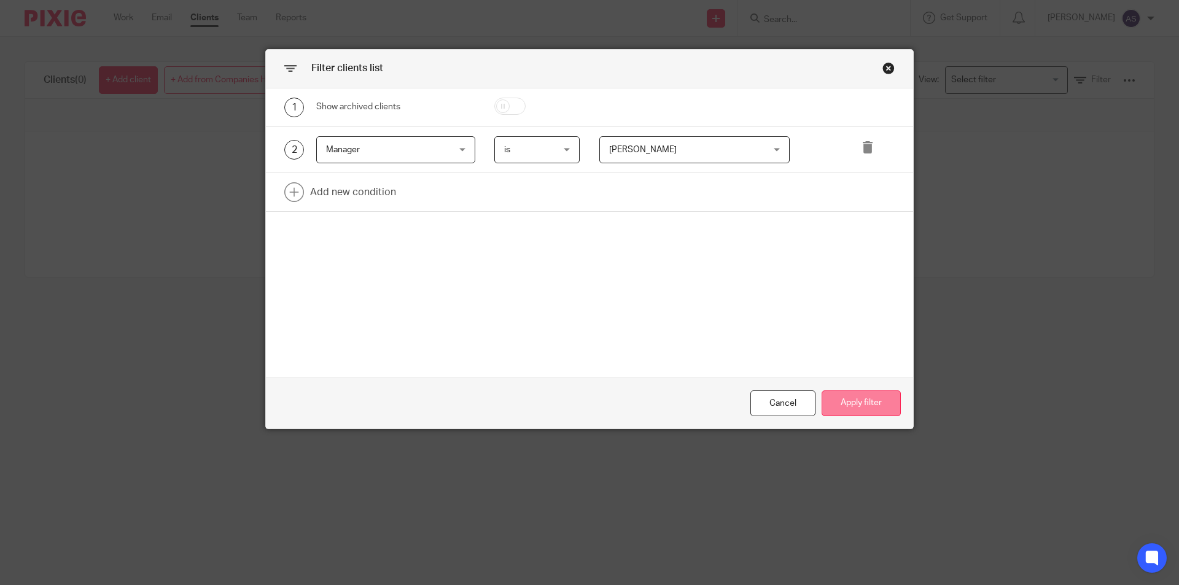
click at [854, 404] on button "Apply filter" at bounding box center [861, 404] width 79 height 26
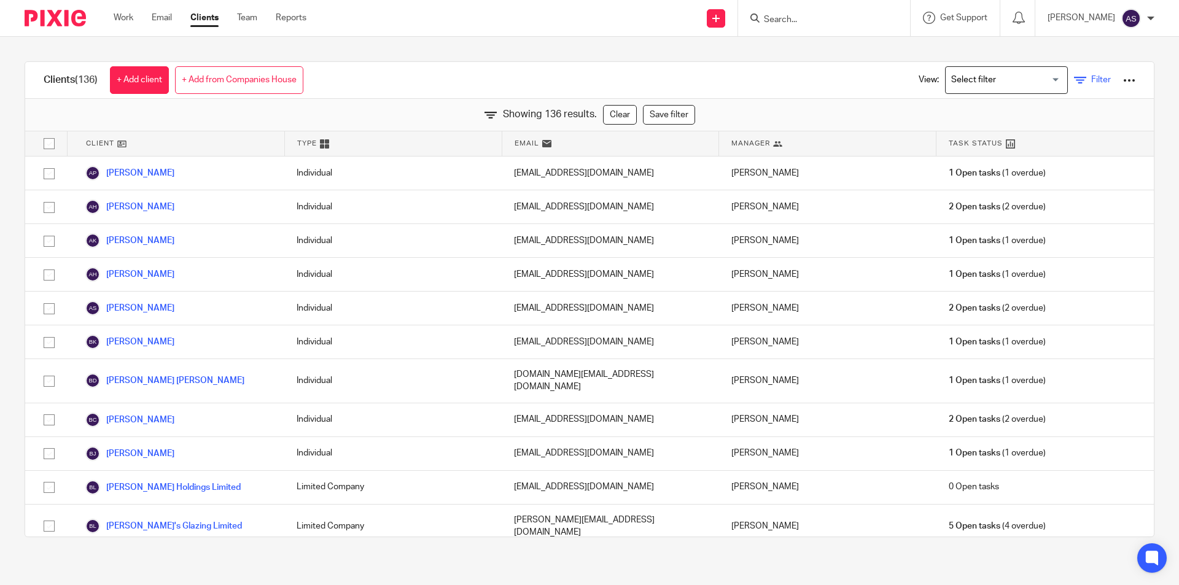
click at [1092, 79] on span "Filter" at bounding box center [1102, 80] width 20 height 9
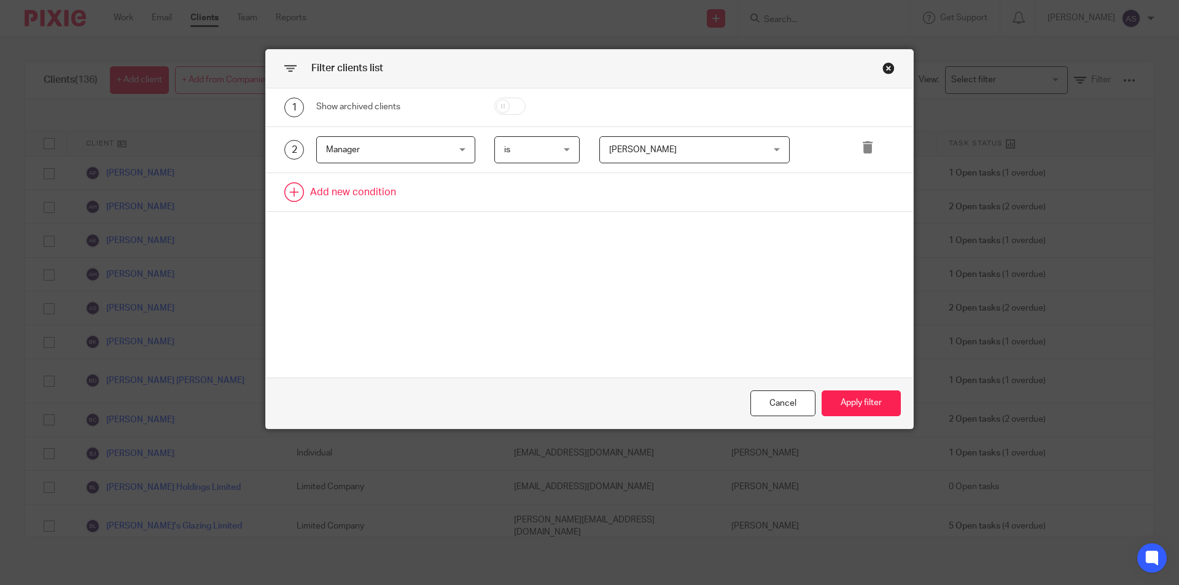
click at [335, 189] on link at bounding box center [589, 192] width 647 height 38
click at [359, 193] on div "Field" at bounding box center [385, 196] width 119 height 26
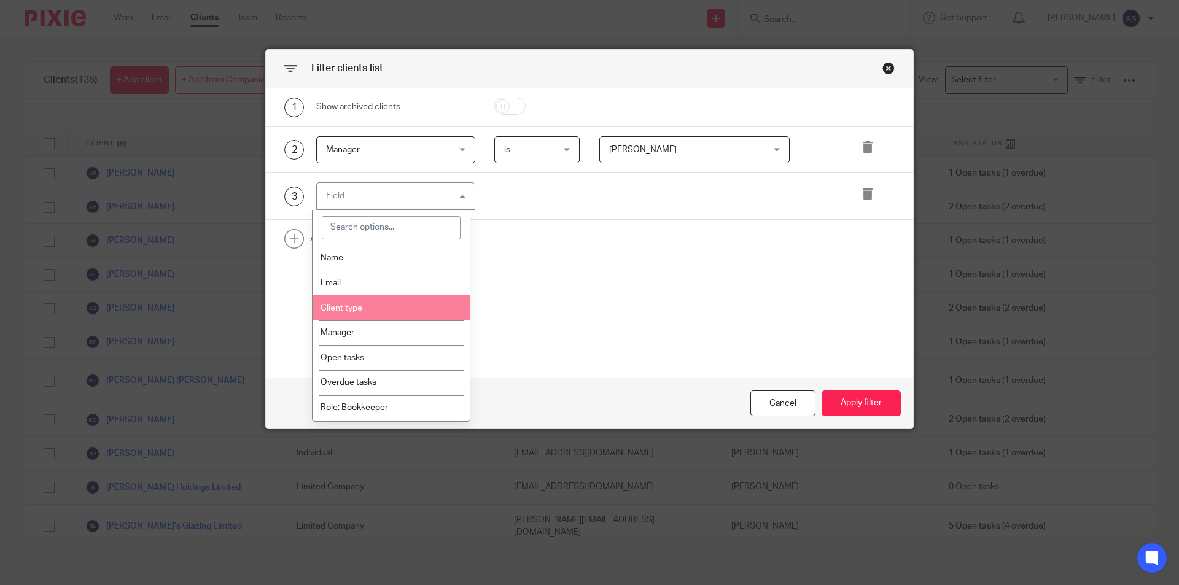
click at [378, 300] on li "Client type" at bounding box center [392, 307] width 158 height 25
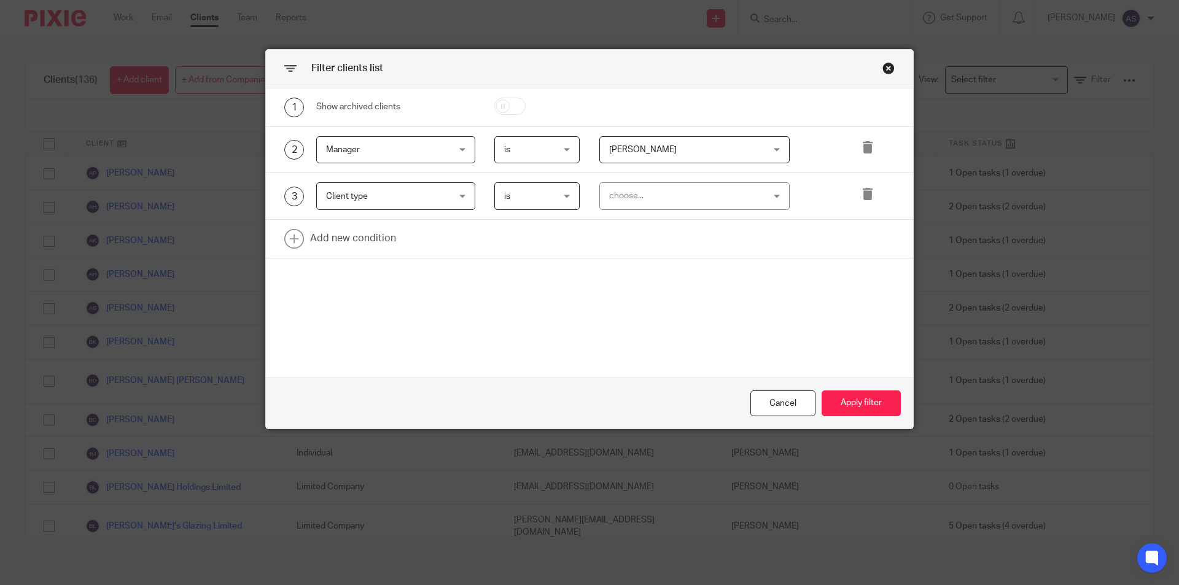
click at [628, 208] on div "choose..." at bounding box center [681, 196] width 144 height 26
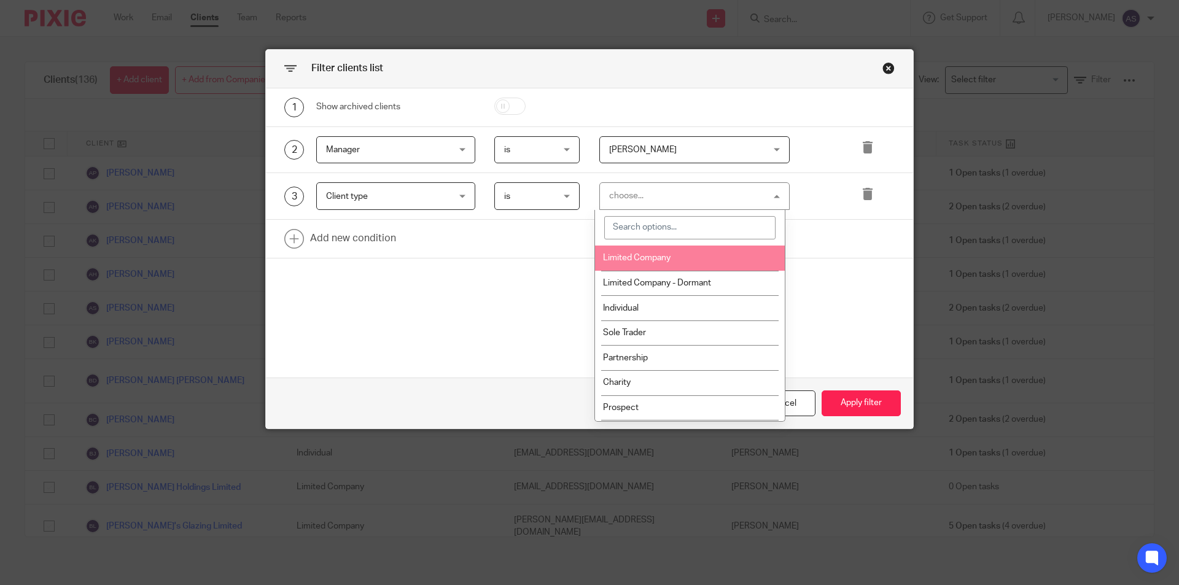
click at [642, 264] on li "Limited Company" at bounding box center [690, 258] width 190 height 25
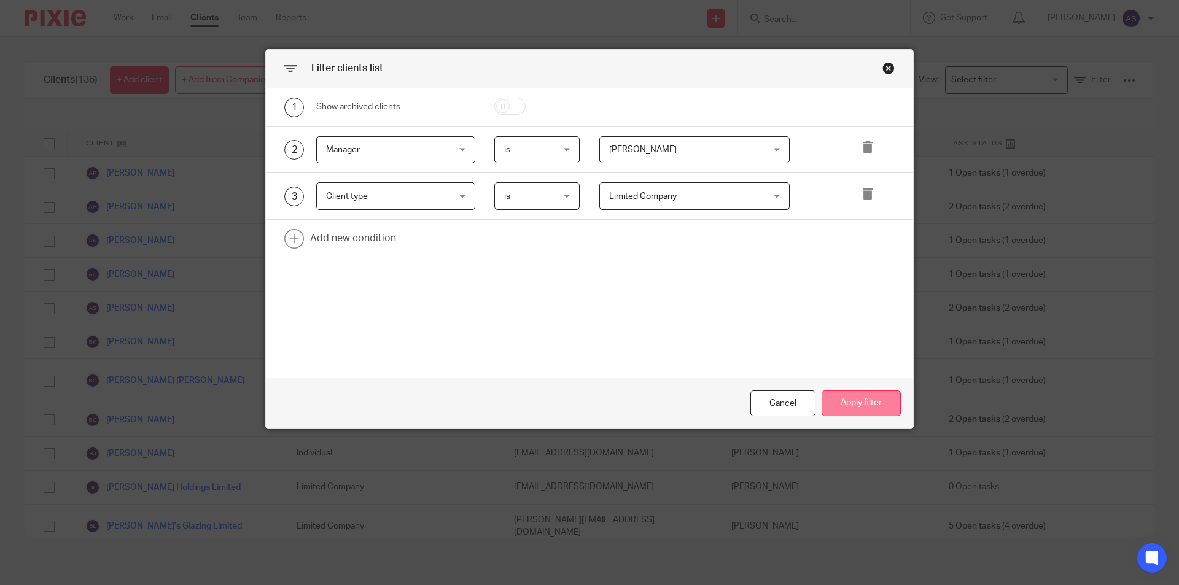
click at [847, 393] on button "Apply filter" at bounding box center [861, 404] width 79 height 26
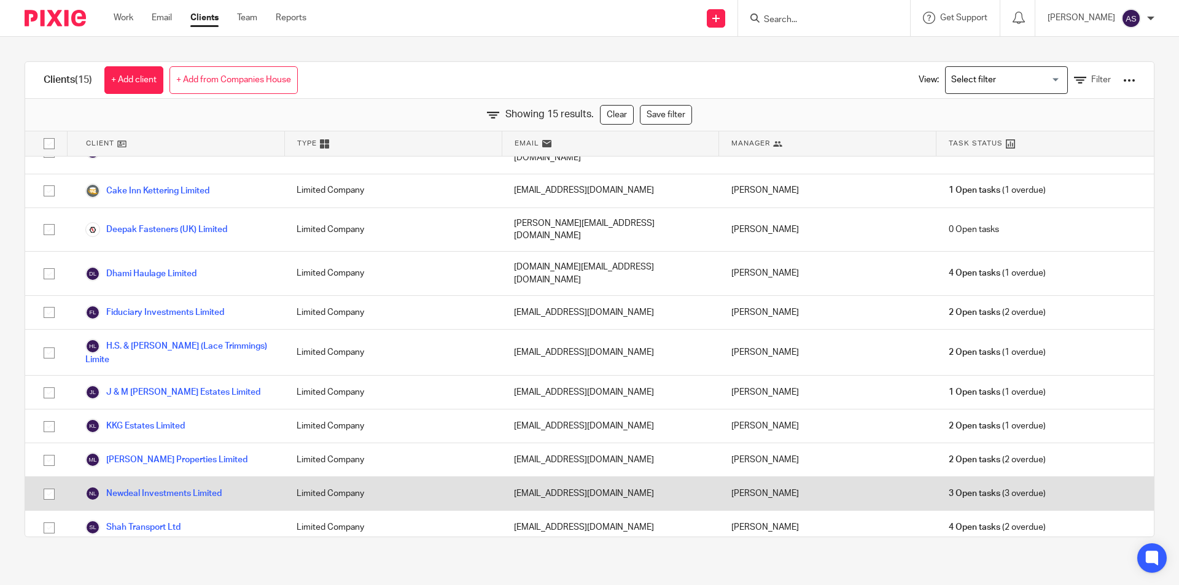
scroll to position [126, 0]
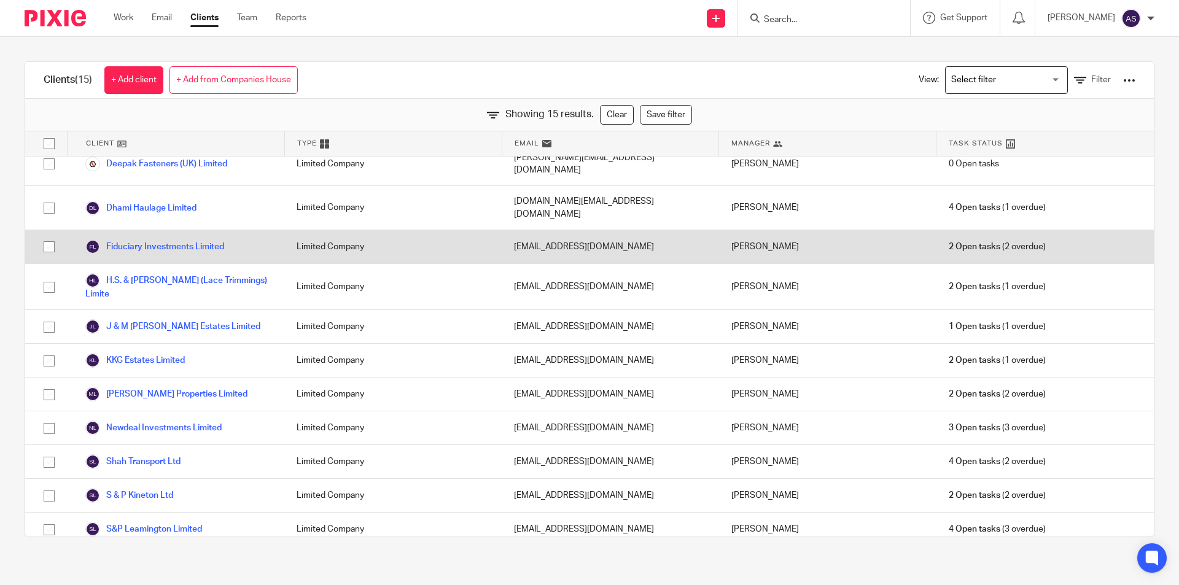
drag, startPoint x: 774, startPoint y: 217, endPoint x: 714, endPoint y: 214, distance: 60.3
click at [719, 230] on div "Shammi Vatta" at bounding box center [827, 246] width 217 height 33
drag, startPoint x: 714, startPoint y: 214, endPoint x: 748, endPoint y: 214, distance: 33.8
click at [748, 230] on div "Shammi Vatta" at bounding box center [827, 246] width 217 height 33
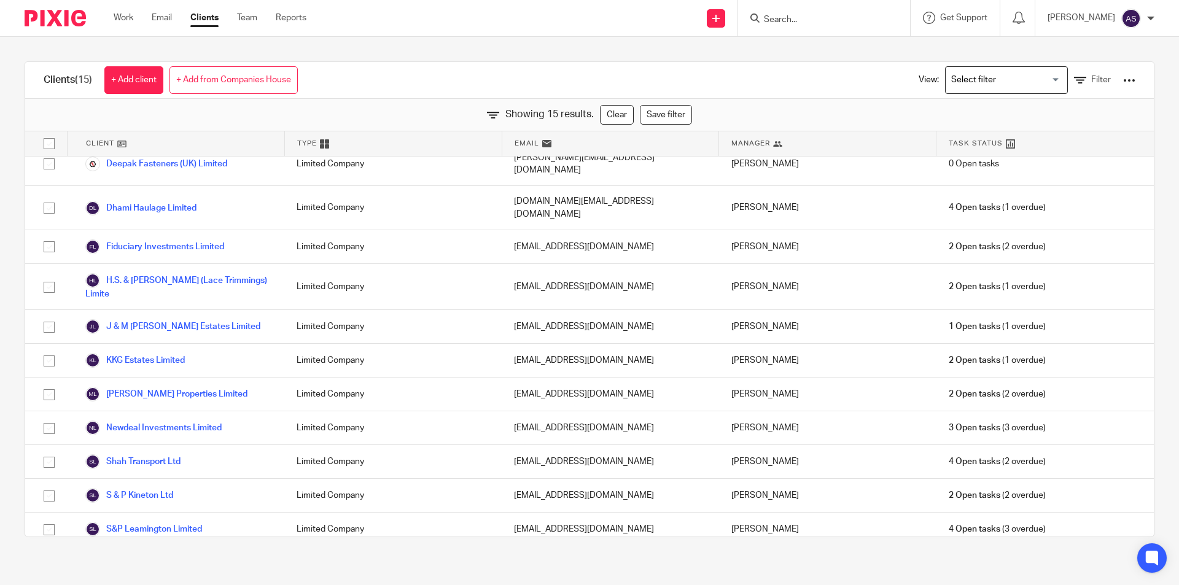
click at [1055, 80] on div "View: Loading... Filter" at bounding box center [1017, 80] width 235 height 36
click at [1074, 84] on icon at bounding box center [1080, 80] width 12 height 12
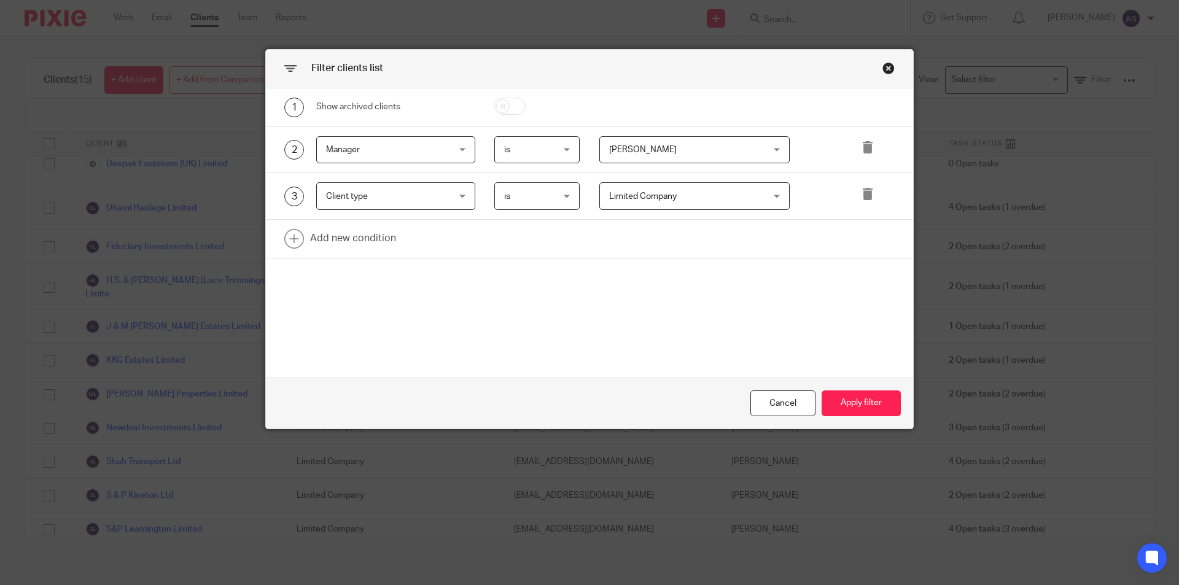
click at [635, 154] on span "Shammi Vatta" at bounding box center [643, 150] width 68 height 9
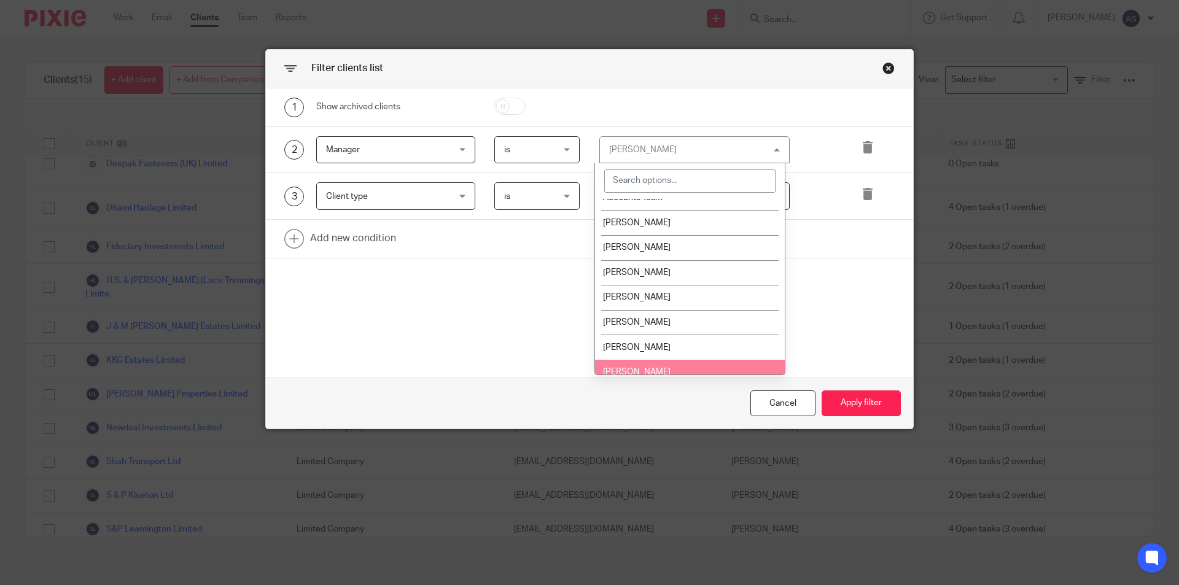
scroll to position [0, 0]
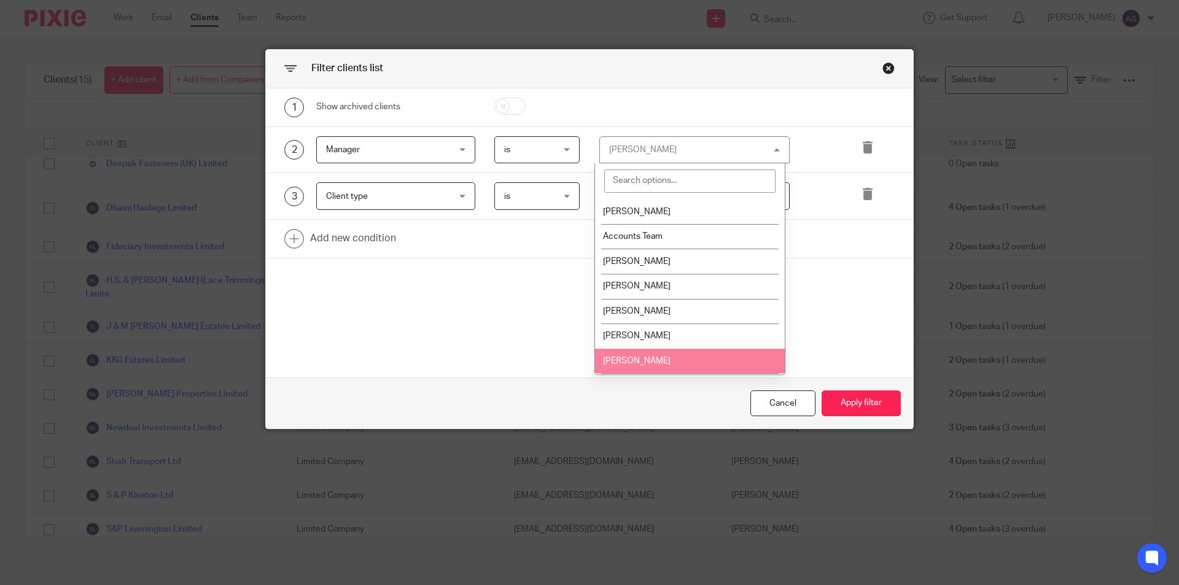
click at [666, 357] on li "Deepak Bansal" at bounding box center [690, 361] width 190 height 25
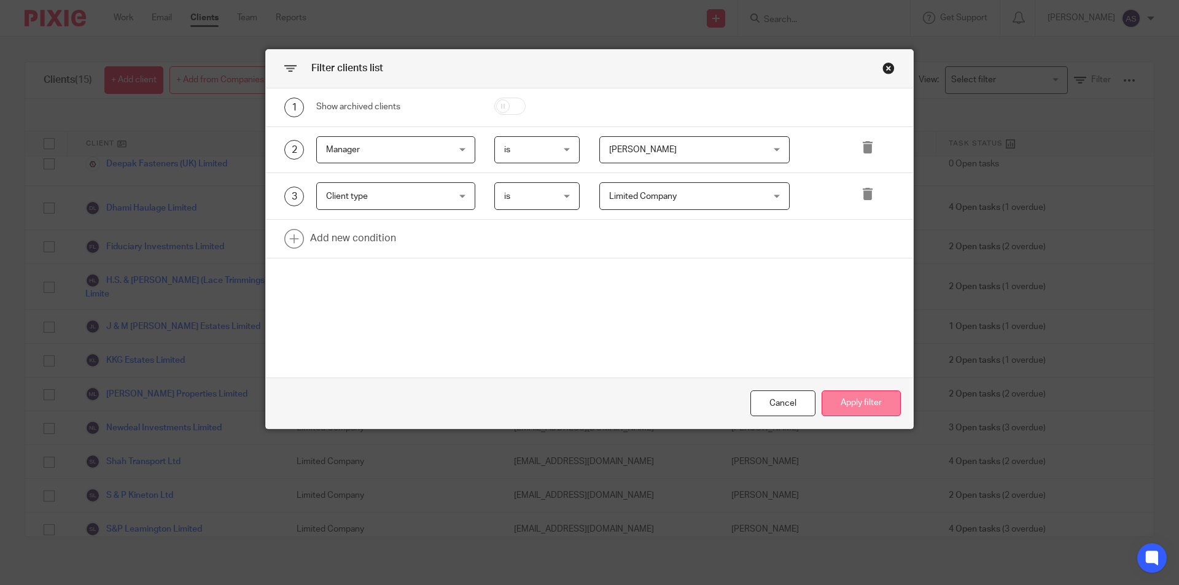
click at [865, 407] on button "Apply filter" at bounding box center [861, 404] width 79 height 26
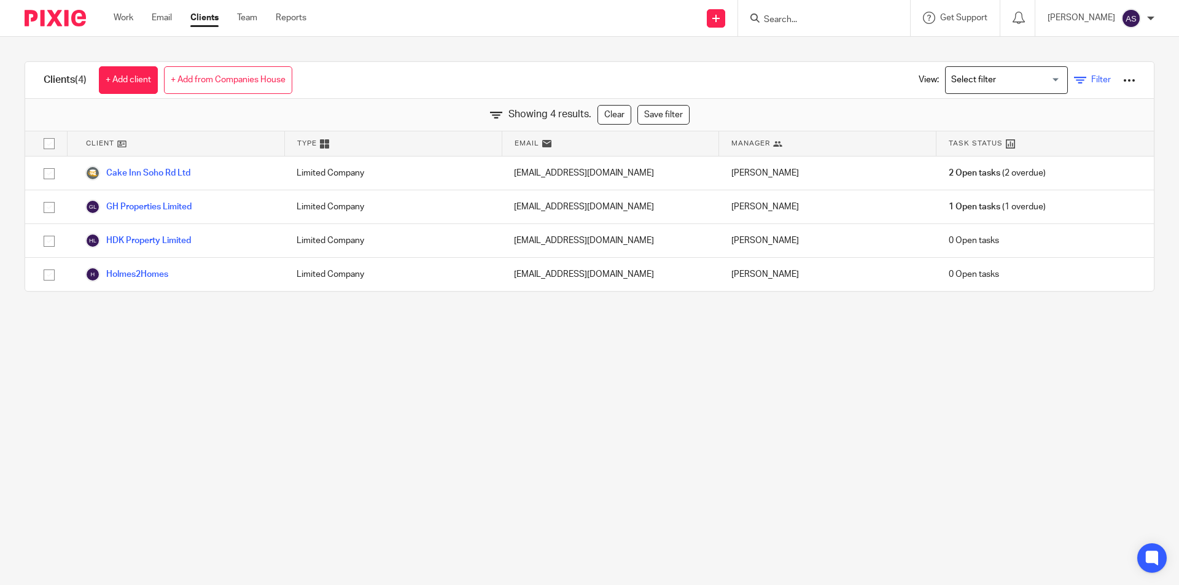
click at [1074, 80] on icon at bounding box center [1080, 80] width 12 height 12
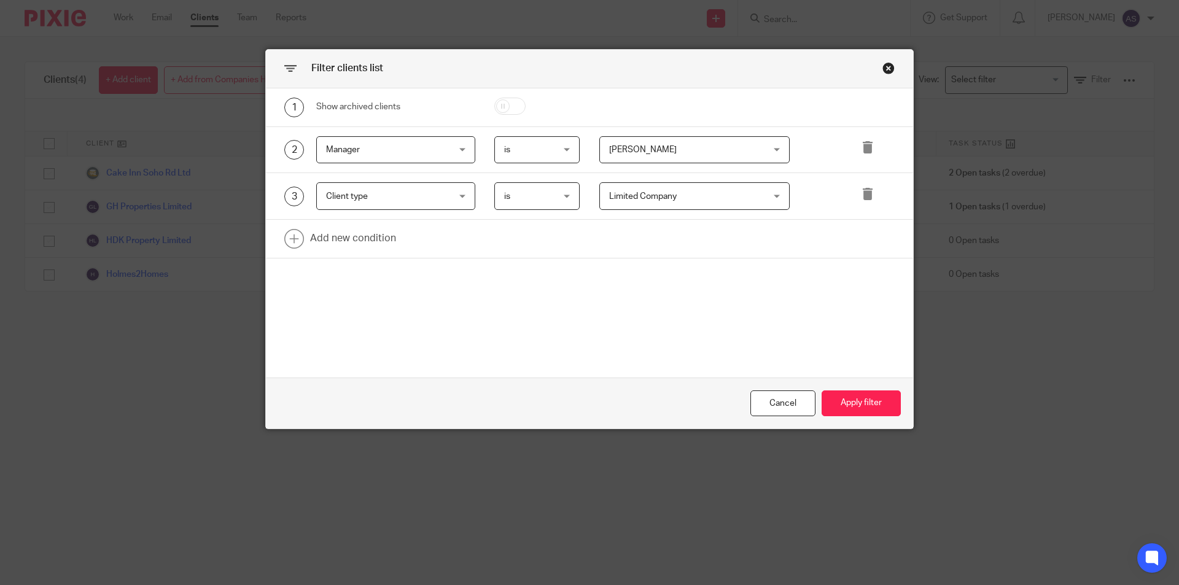
click at [657, 151] on span "Deepak Bansal" at bounding box center [643, 150] width 68 height 9
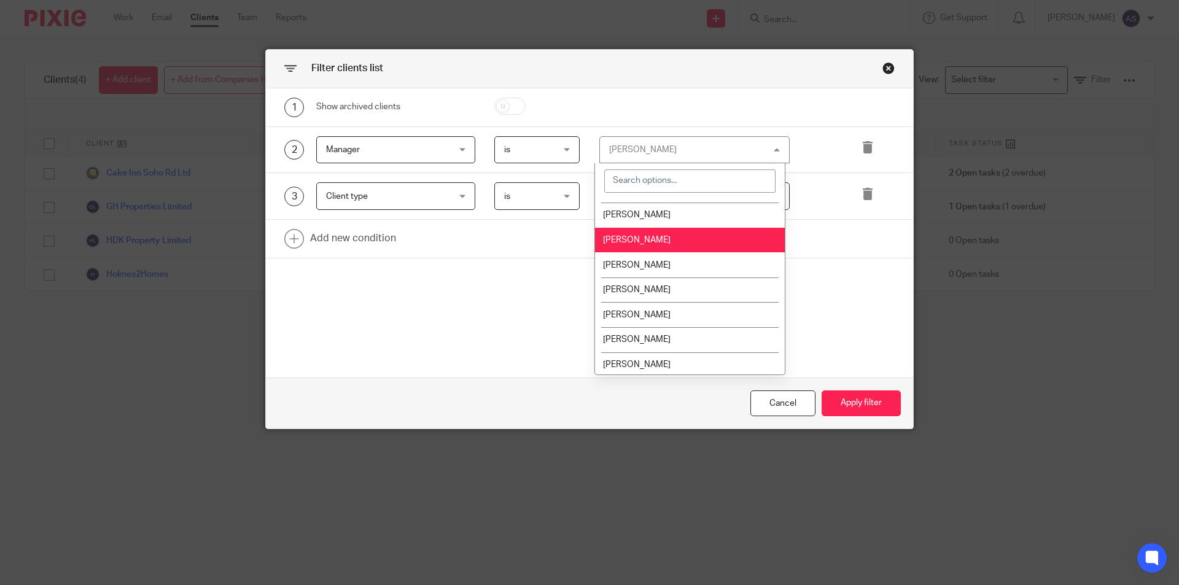
scroll to position [223, 0]
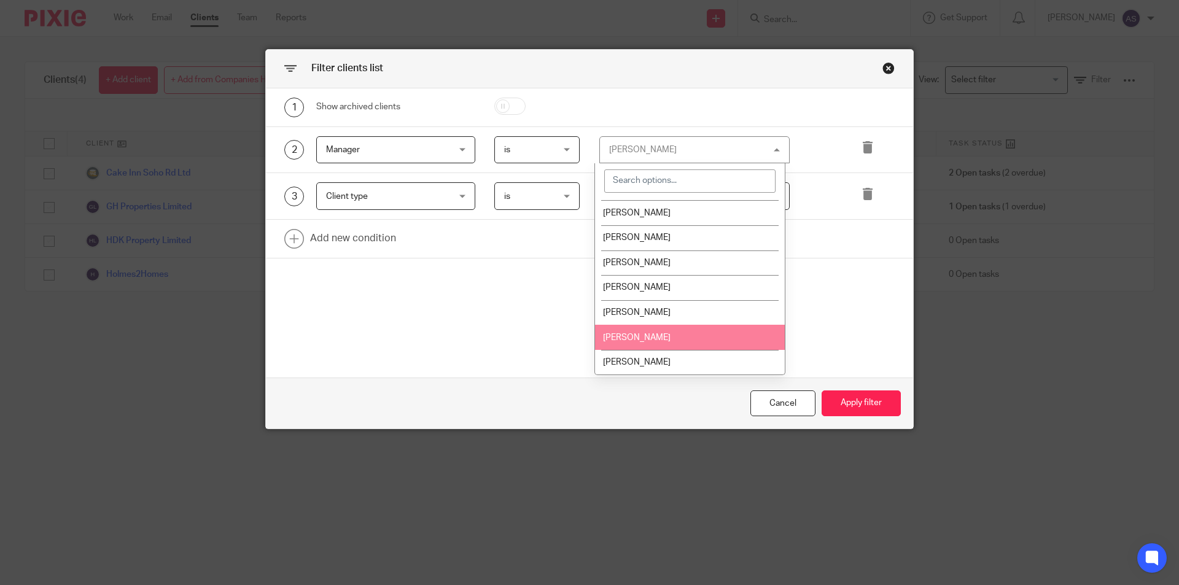
click at [676, 340] on li "Suman Aggarwal" at bounding box center [690, 337] width 190 height 25
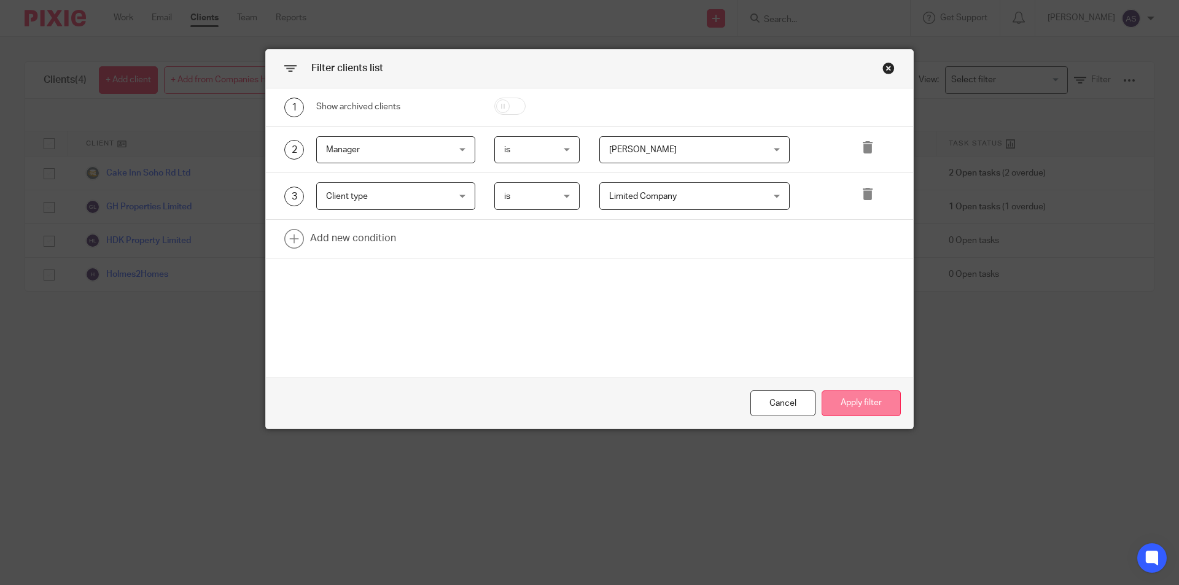
click at [863, 402] on button "Apply filter" at bounding box center [861, 404] width 79 height 26
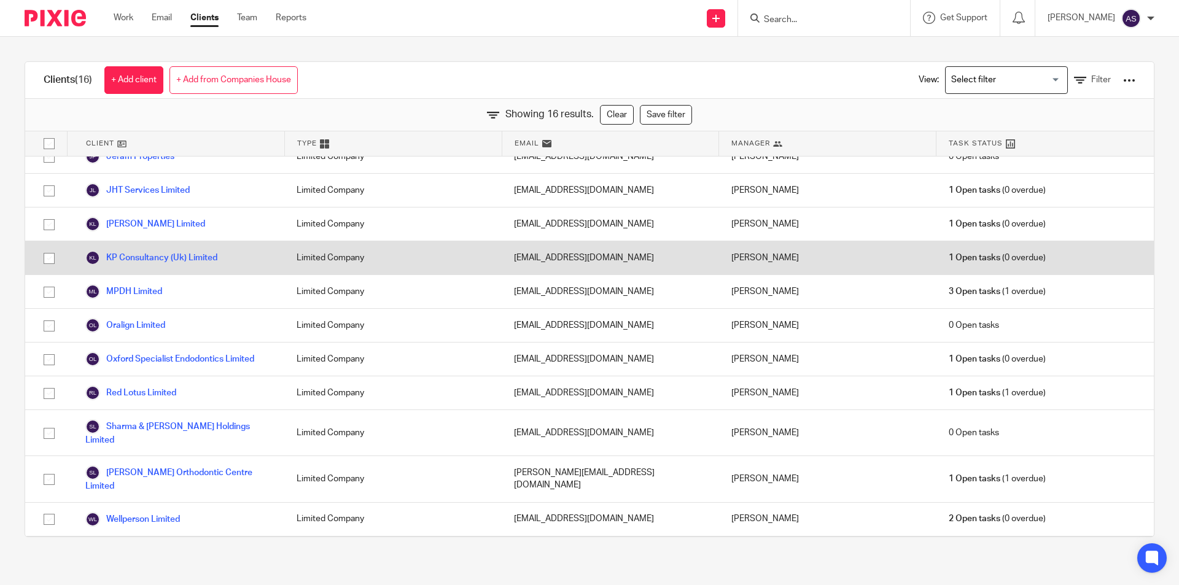
scroll to position [160, 0]
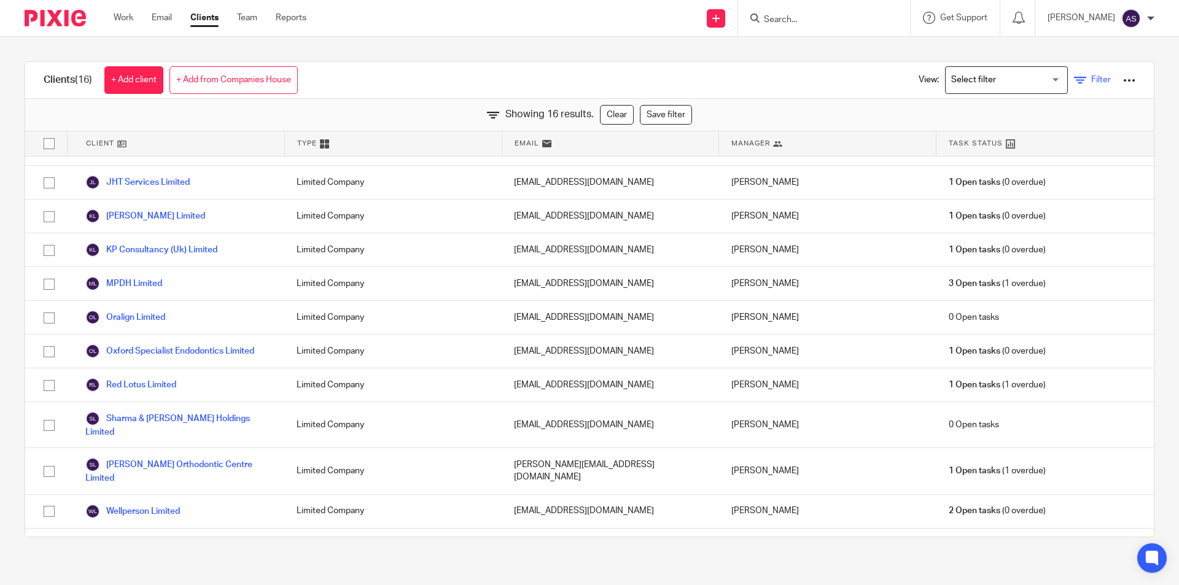
click at [1092, 79] on span "Filter" at bounding box center [1102, 80] width 20 height 9
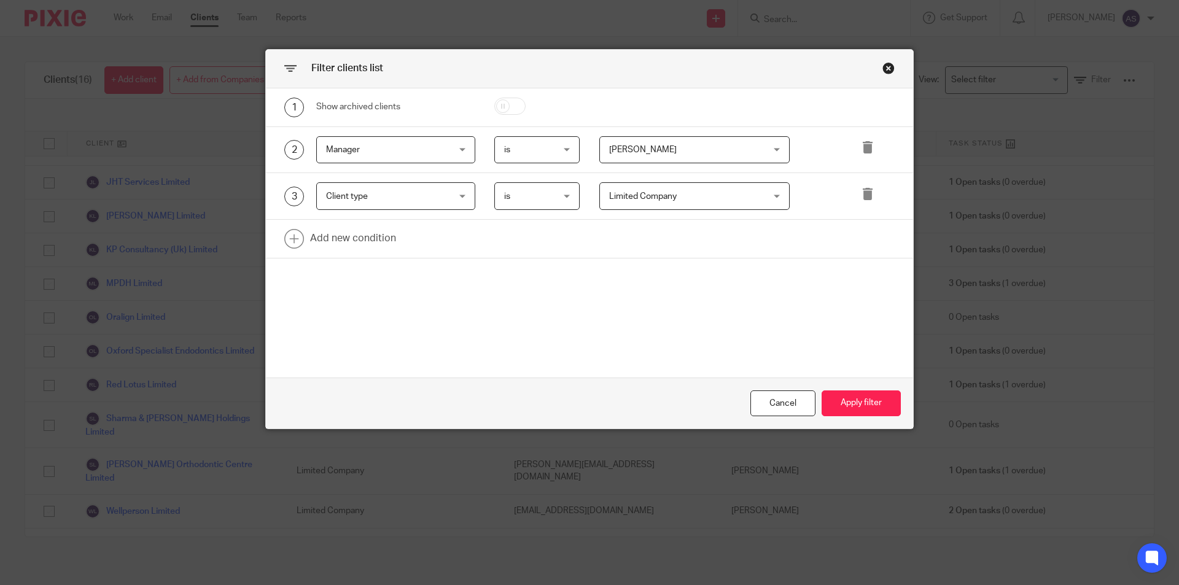
click at [655, 150] on span "Suman Aggarwal" at bounding box center [643, 150] width 68 height 9
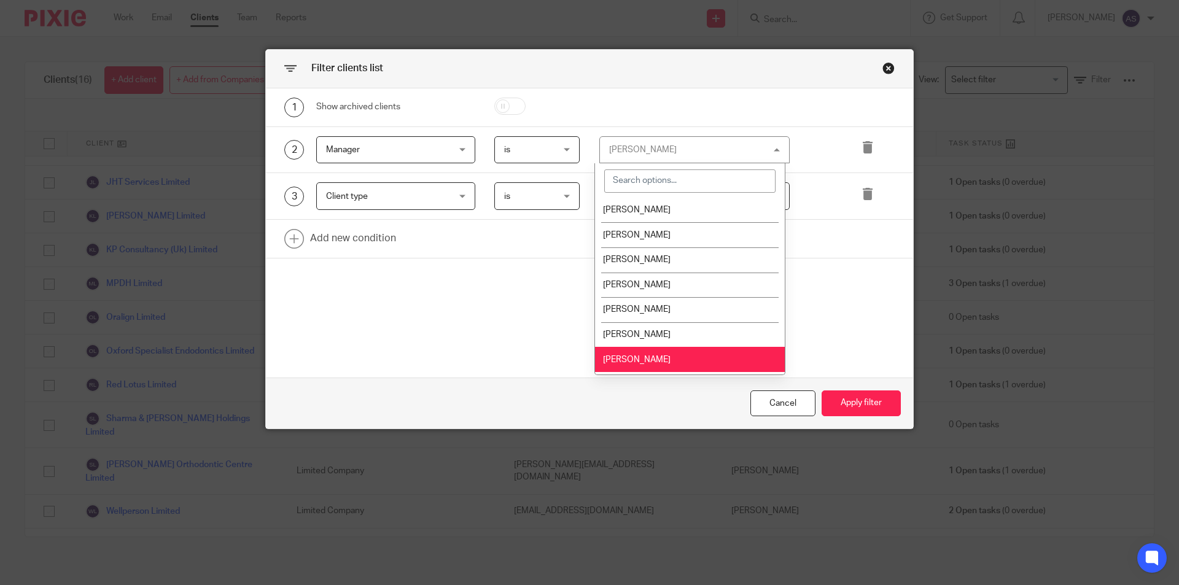
scroll to position [223, 0]
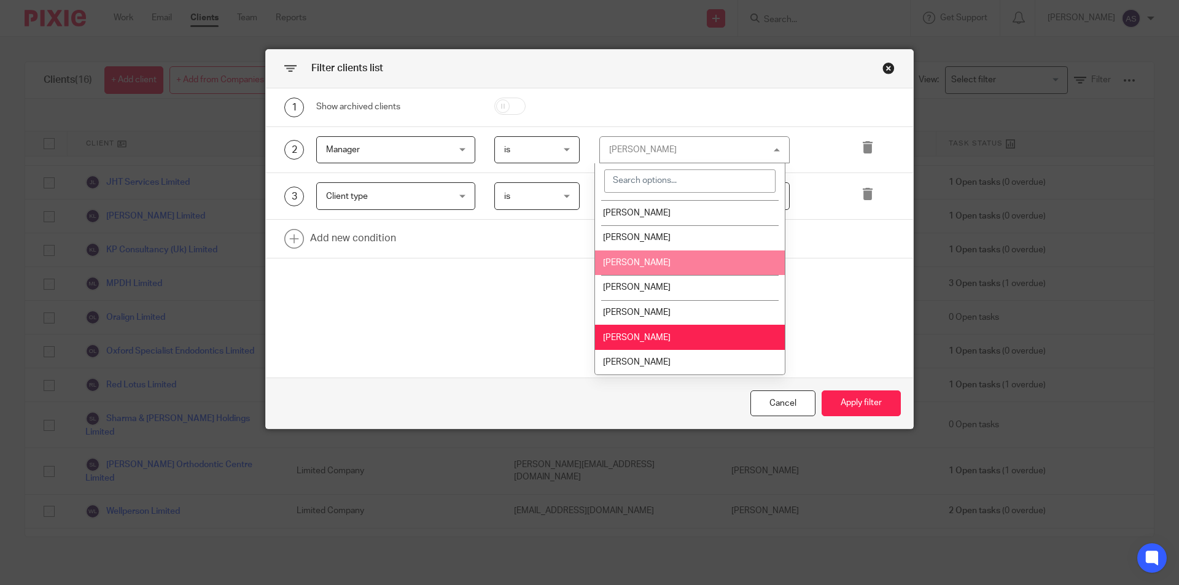
click at [667, 266] on li "Sam Broad" at bounding box center [690, 263] width 190 height 25
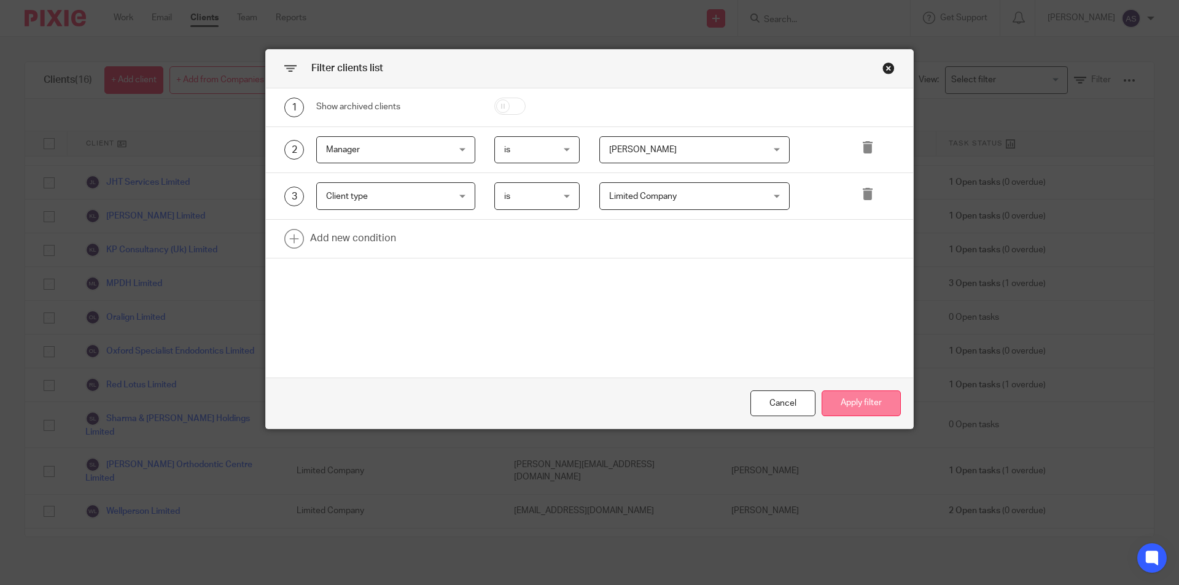
click at [883, 399] on button "Apply filter" at bounding box center [861, 404] width 79 height 26
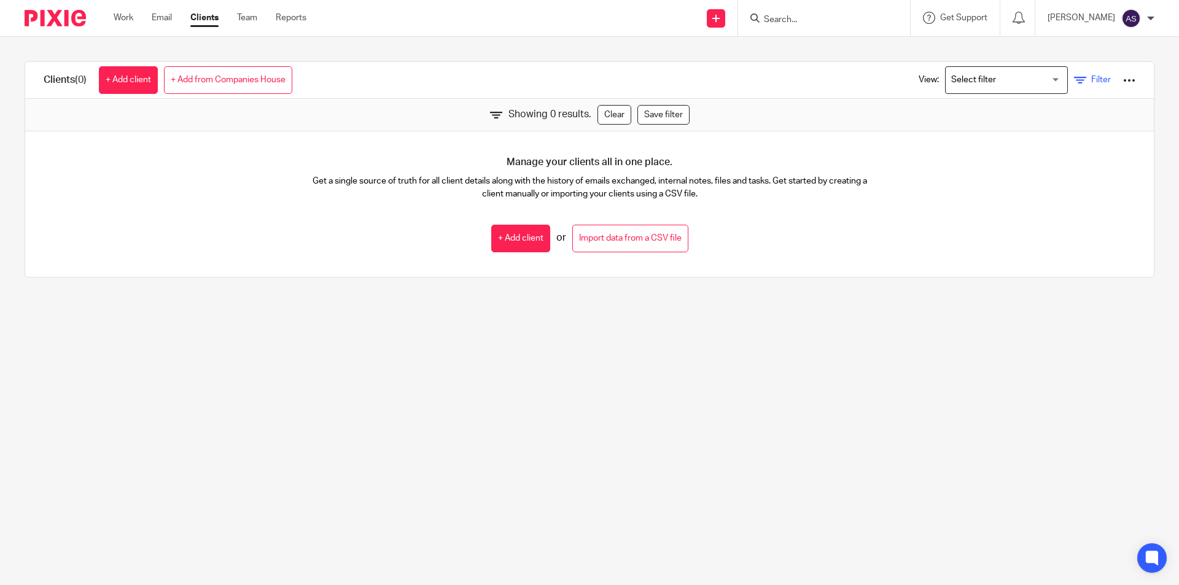
click at [1092, 83] on span "Filter" at bounding box center [1102, 80] width 20 height 9
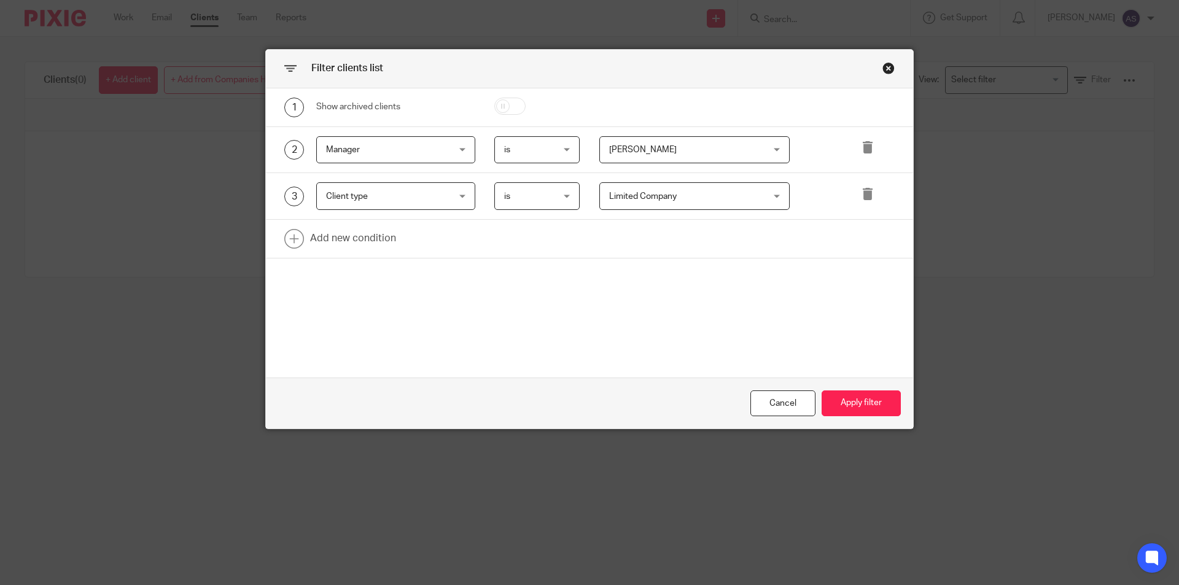
click at [725, 157] on span "Sam Broad" at bounding box center [681, 150] width 144 height 26
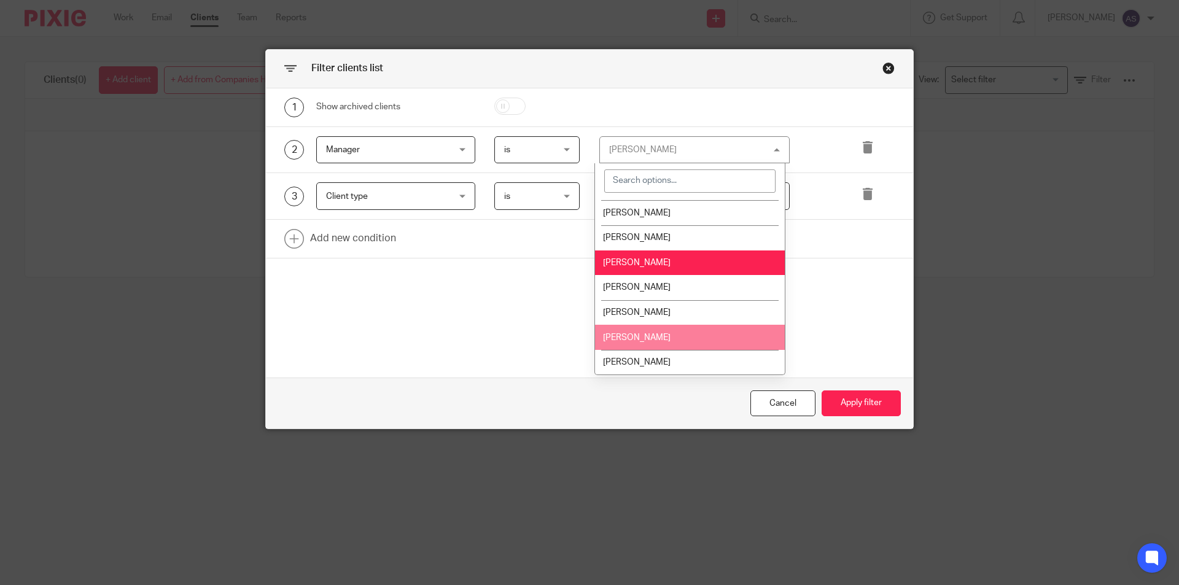
click at [668, 332] on li "Suman Aggarwal" at bounding box center [690, 337] width 190 height 25
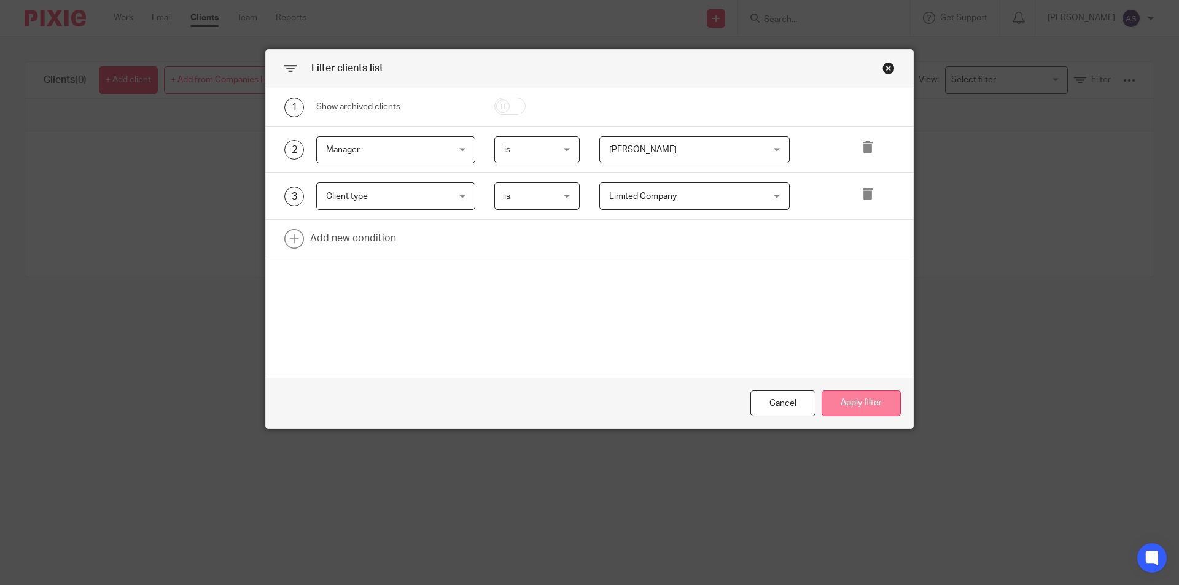
click at [865, 397] on button "Apply filter" at bounding box center [861, 404] width 79 height 26
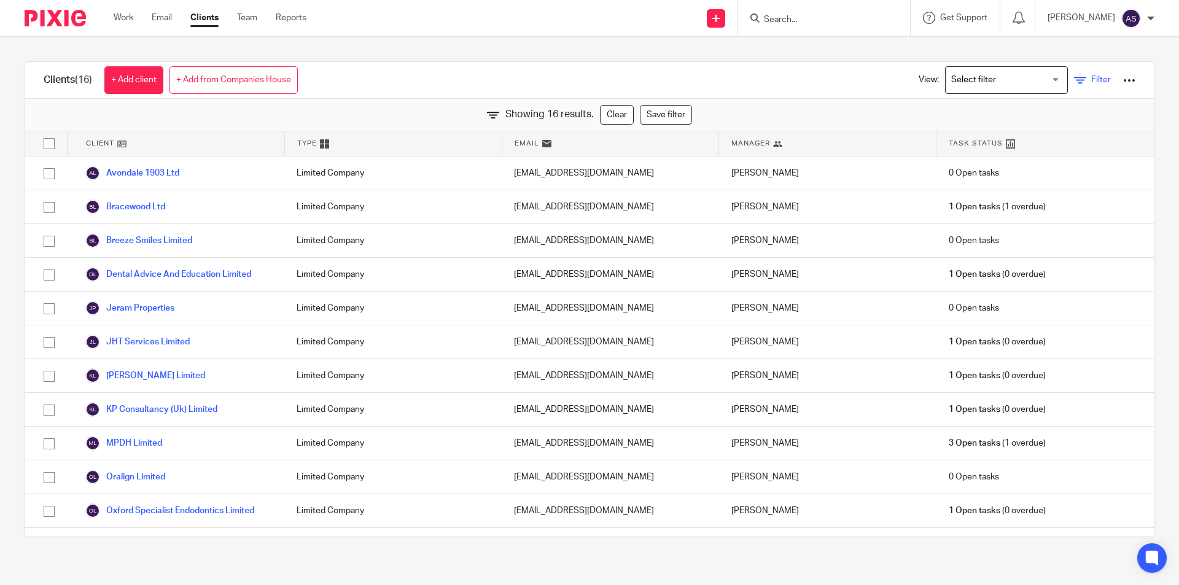
click at [1074, 84] on icon at bounding box center [1080, 80] width 12 height 12
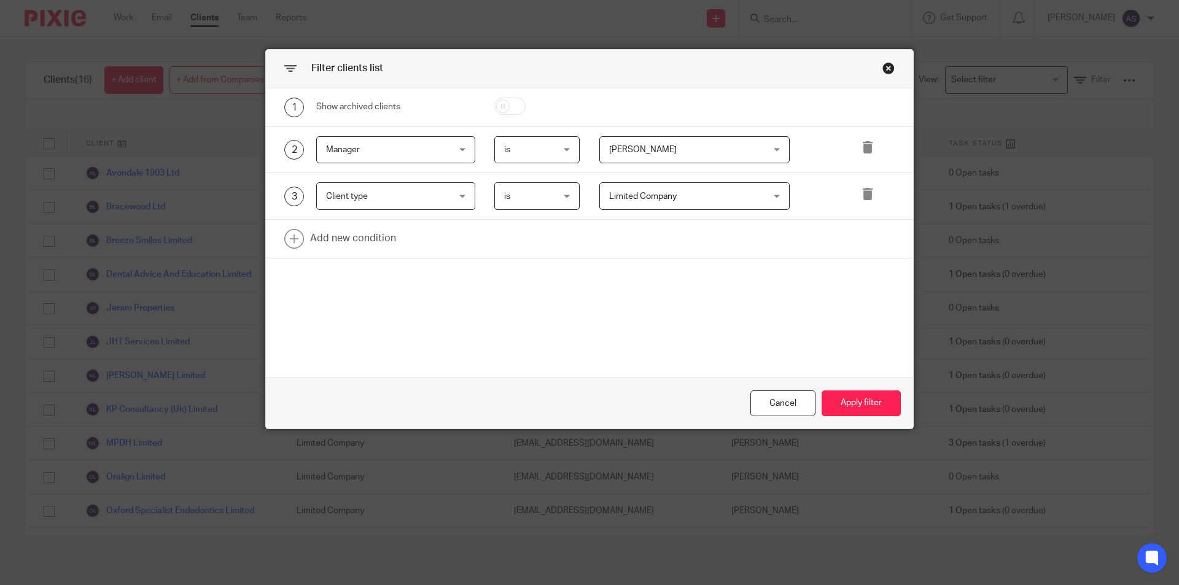
click at [681, 148] on span "Suman Aggarwal" at bounding box center [681, 150] width 144 height 26
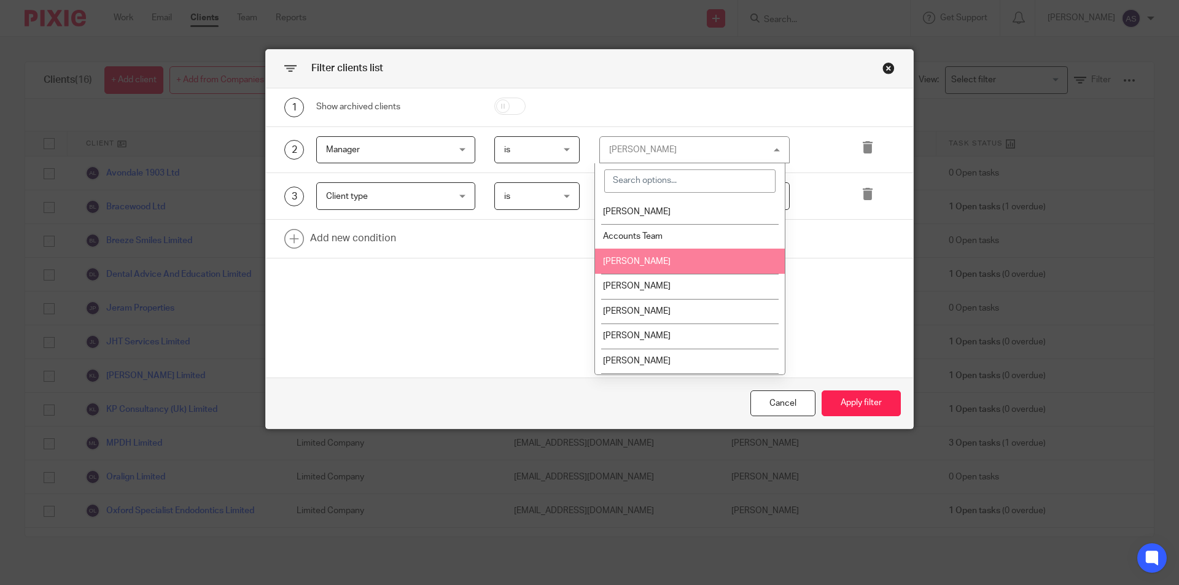
click at [658, 256] on li "Arun Sachdev" at bounding box center [690, 261] width 190 height 25
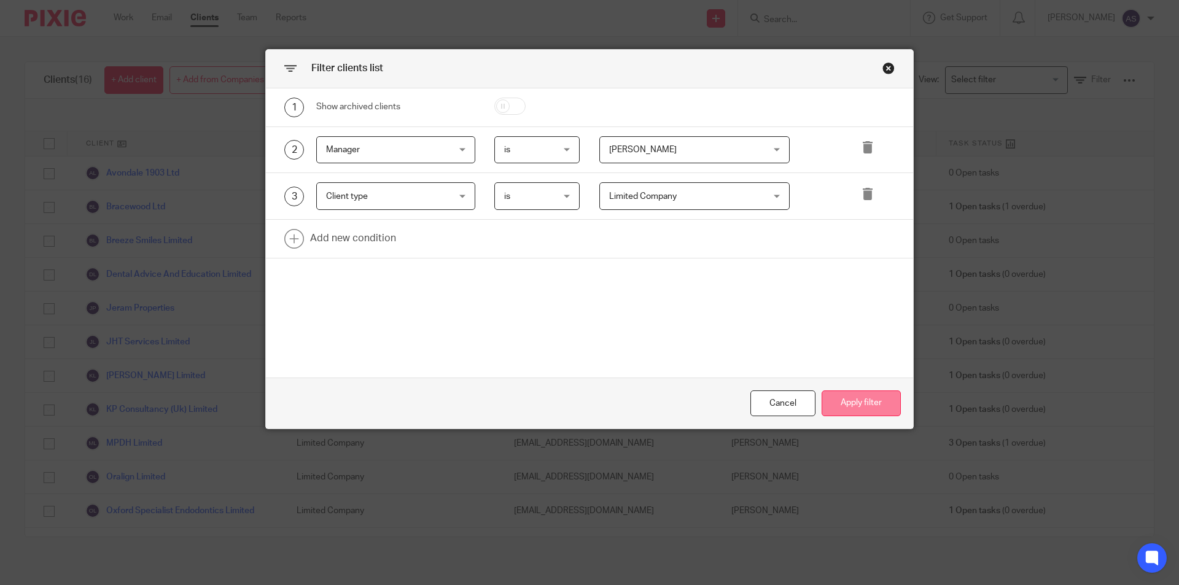
click at [851, 408] on button "Apply filter" at bounding box center [861, 404] width 79 height 26
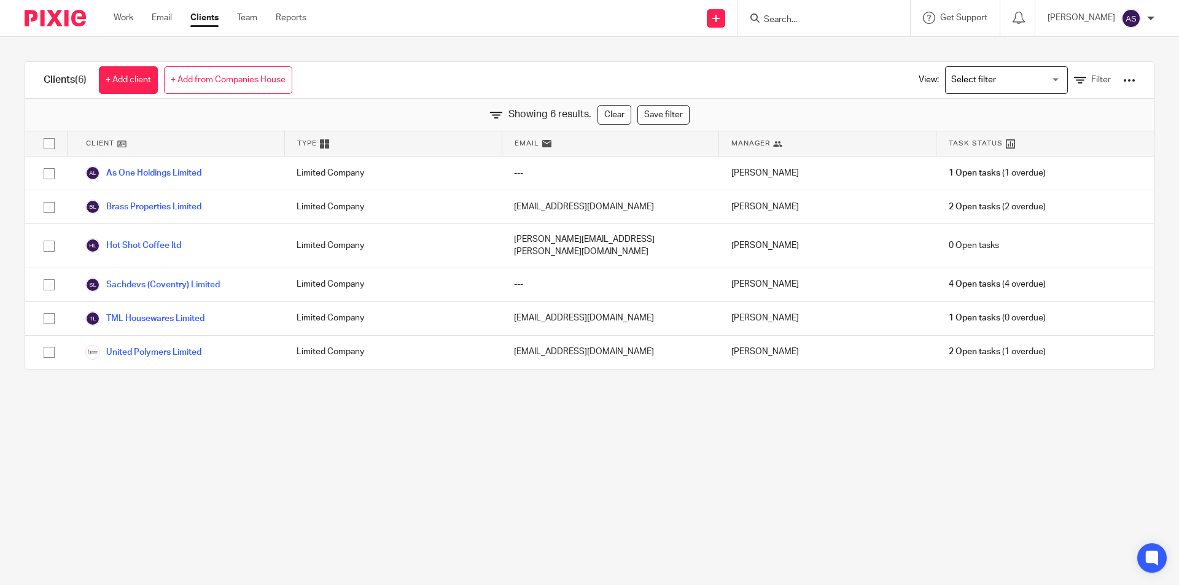
click at [1024, 69] on input "Search for option" at bounding box center [1004, 79] width 114 height 21
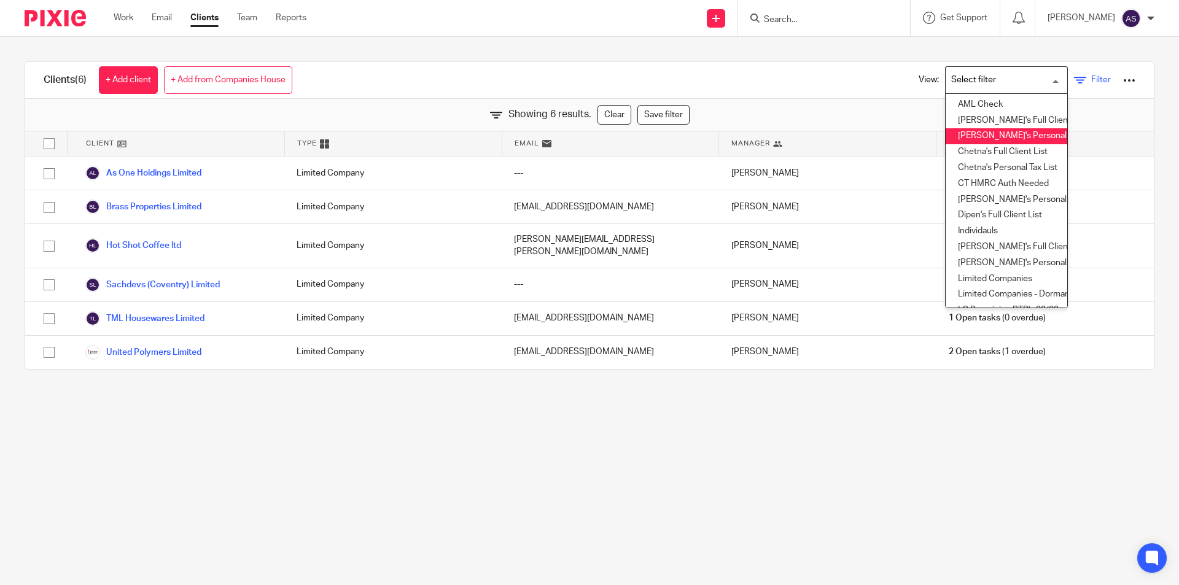
click at [1092, 79] on span "Filter" at bounding box center [1102, 80] width 20 height 9
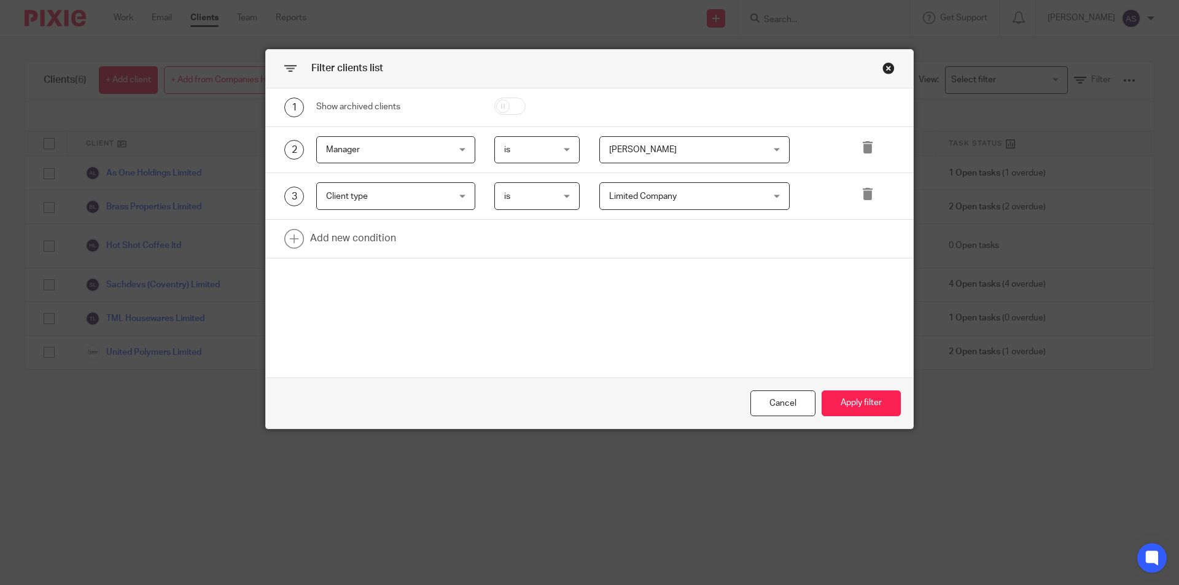
click at [851, 189] on div at bounding box center [869, 196] width 52 height 28
click at [869, 197] on icon at bounding box center [868, 194] width 12 height 12
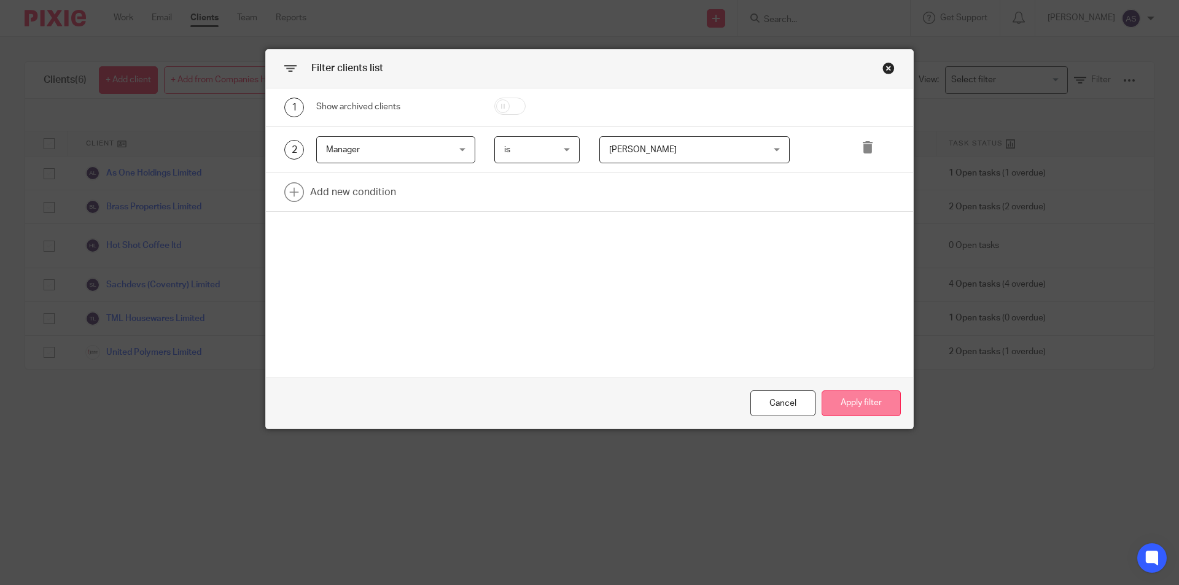
click at [851, 410] on button "Apply filter" at bounding box center [861, 404] width 79 height 26
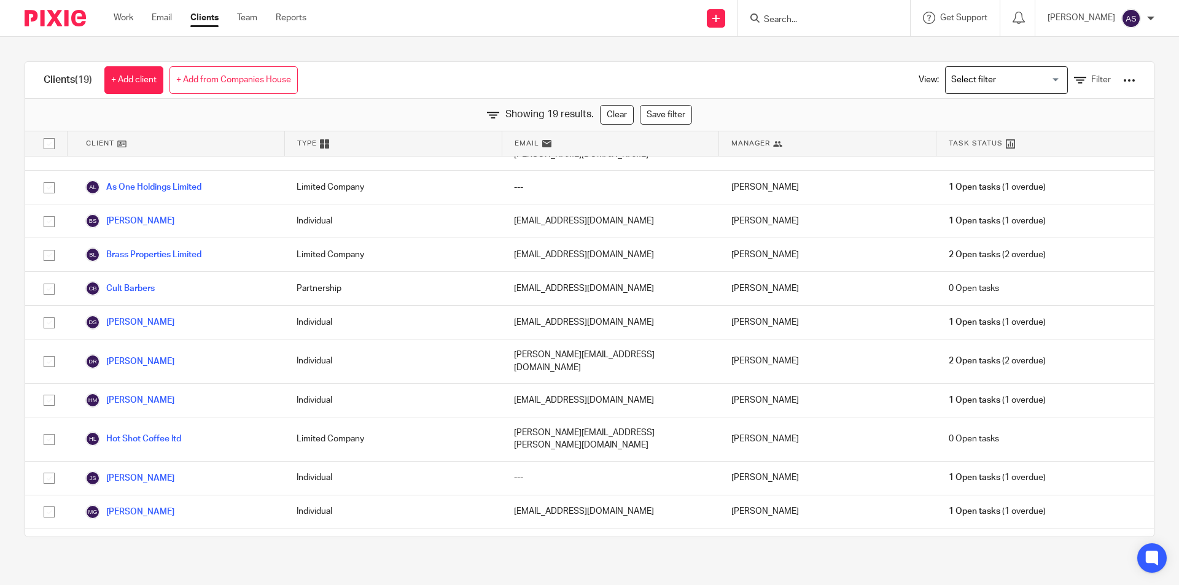
scroll to position [0, 0]
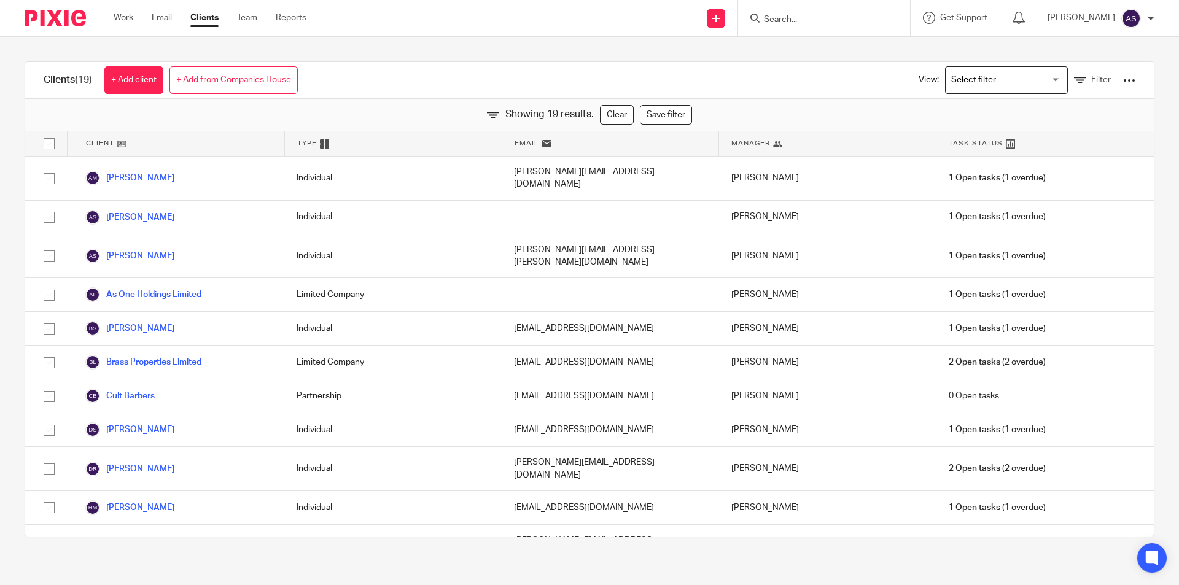
click at [811, 17] on input "Search" at bounding box center [818, 20] width 111 height 11
type input "C"
type input "Pitcher"
drag, startPoint x: 794, startPoint y: 17, endPoint x: 822, endPoint y: 16, distance: 28.3
click at [801, 15] on input "Search" at bounding box center [818, 20] width 111 height 11
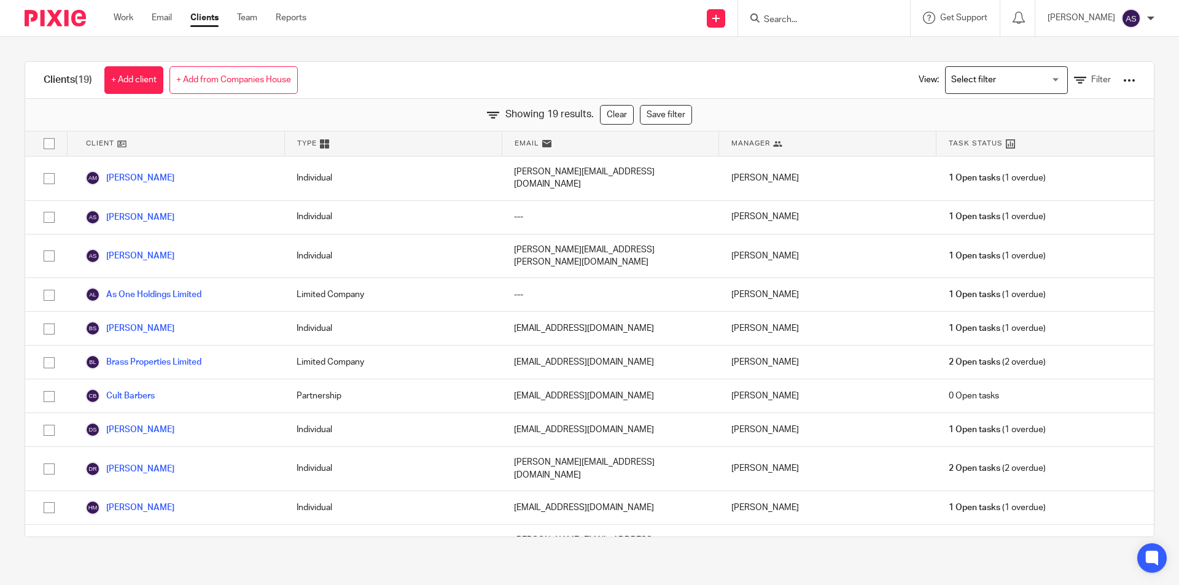
paste input "Clare Pitcher"
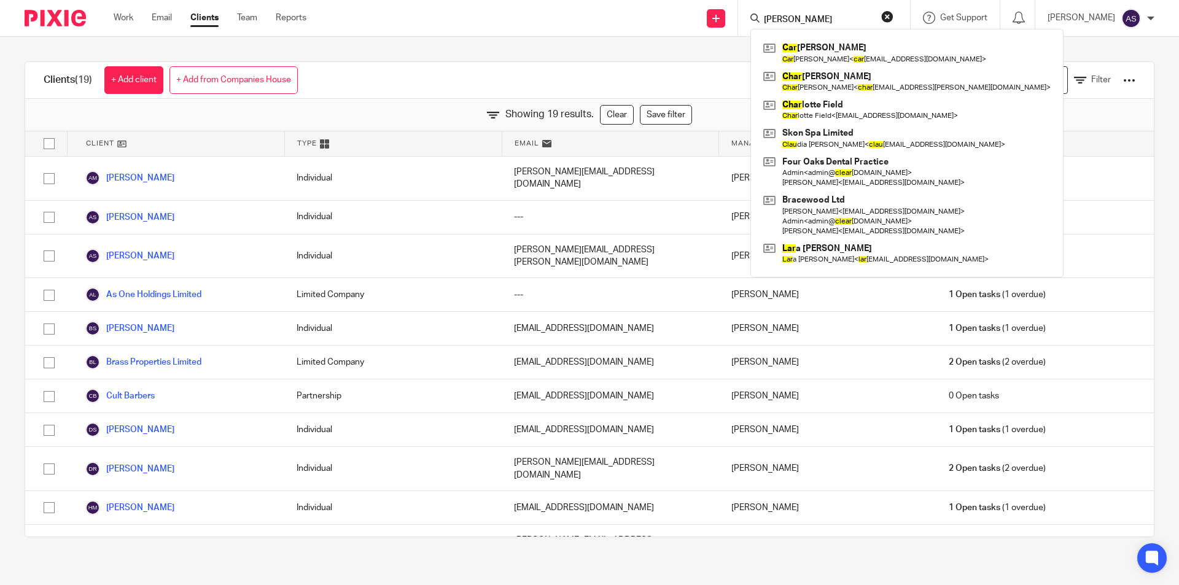
type input "Clar"
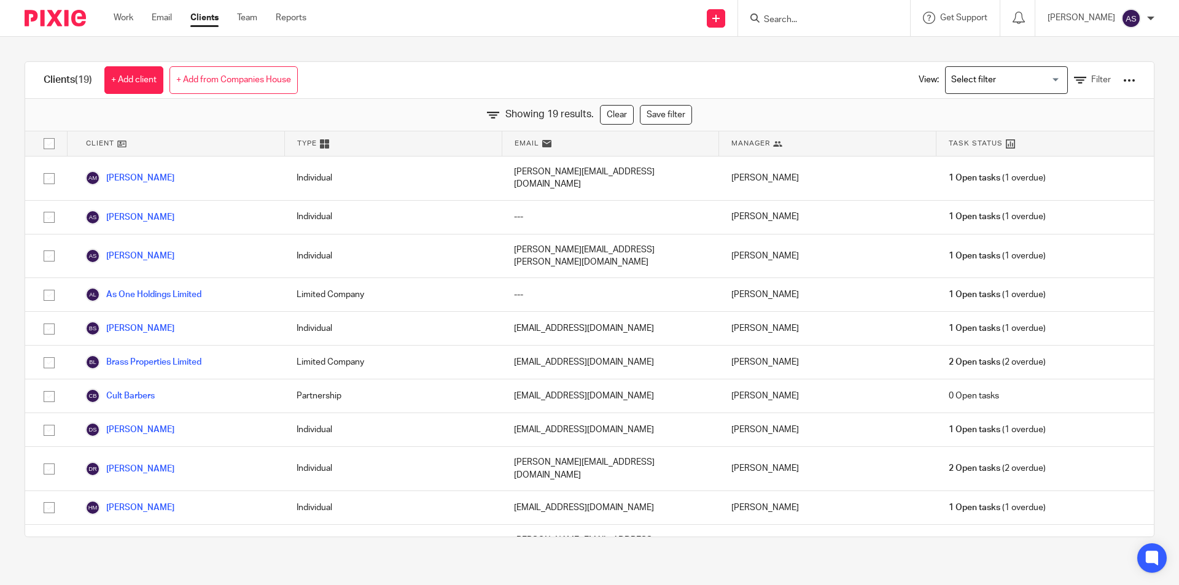
click at [798, 18] on input "Search" at bounding box center [818, 20] width 111 height 11
click at [799, 18] on input "Search" at bounding box center [818, 20] width 111 height 11
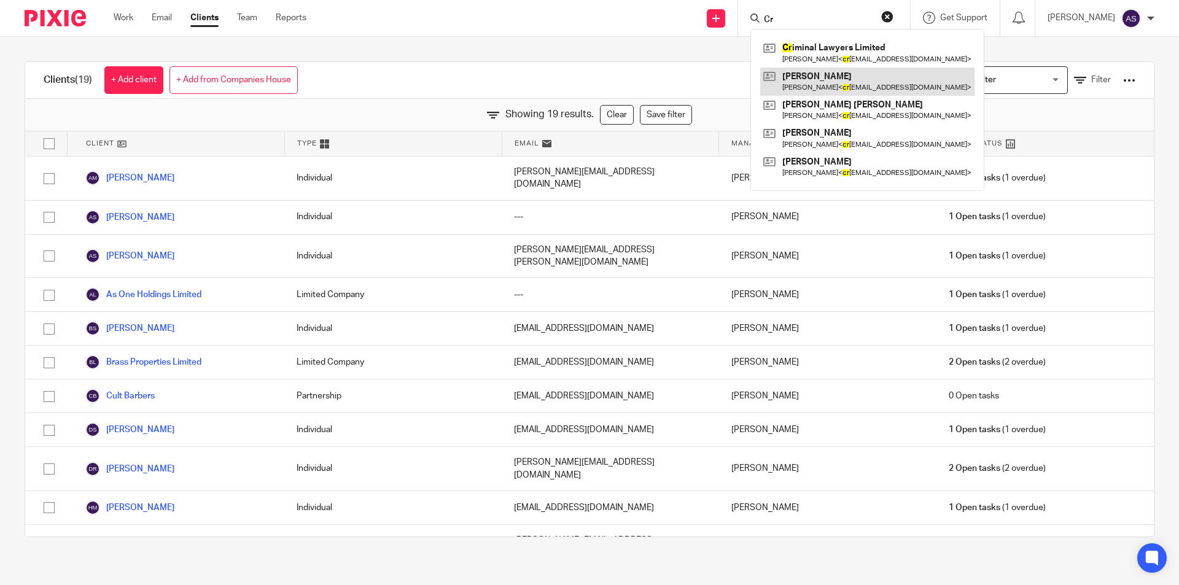
type input "C"
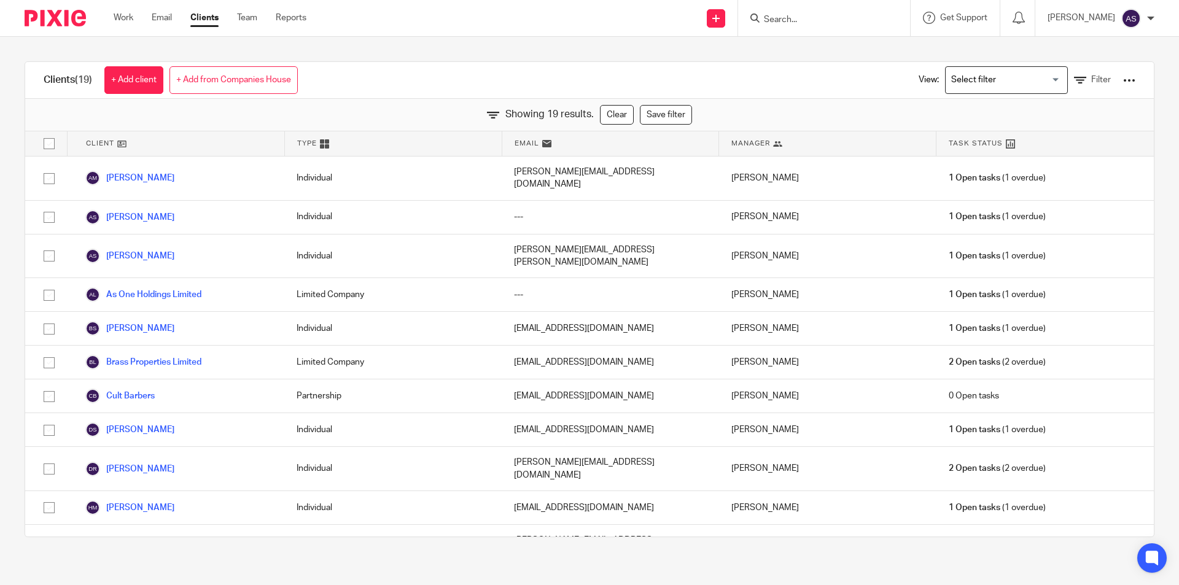
click at [838, 11] on form at bounding box center [828, 17] width 131 height 15
click at [832, 22] on input "Search" at bounding box center [818, 20] width 111 height 11
type input "c"
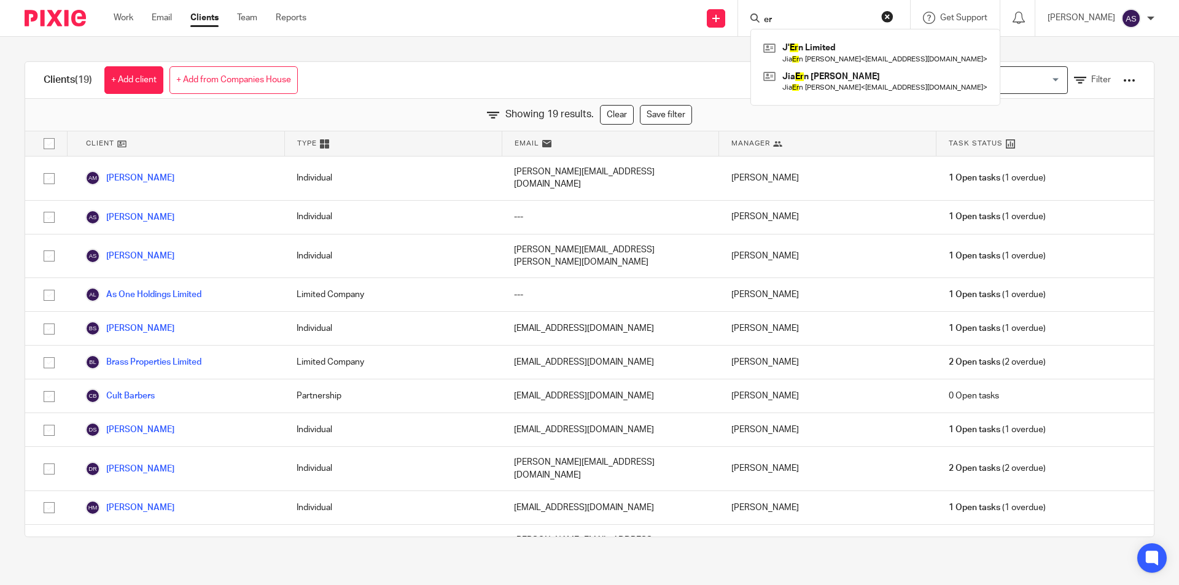
type input "e"
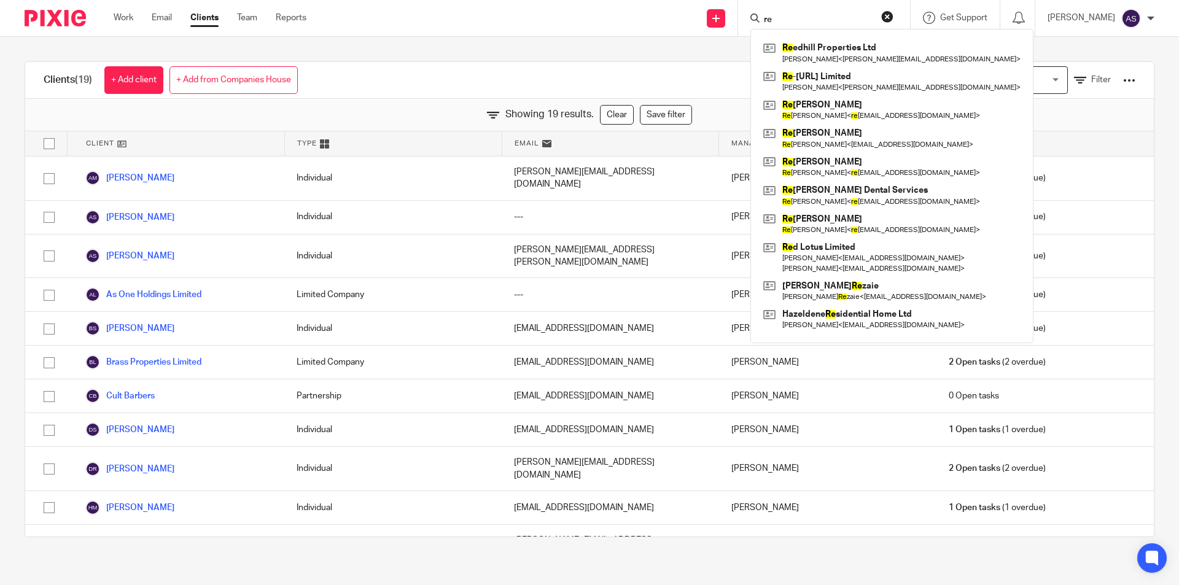
type input "r"
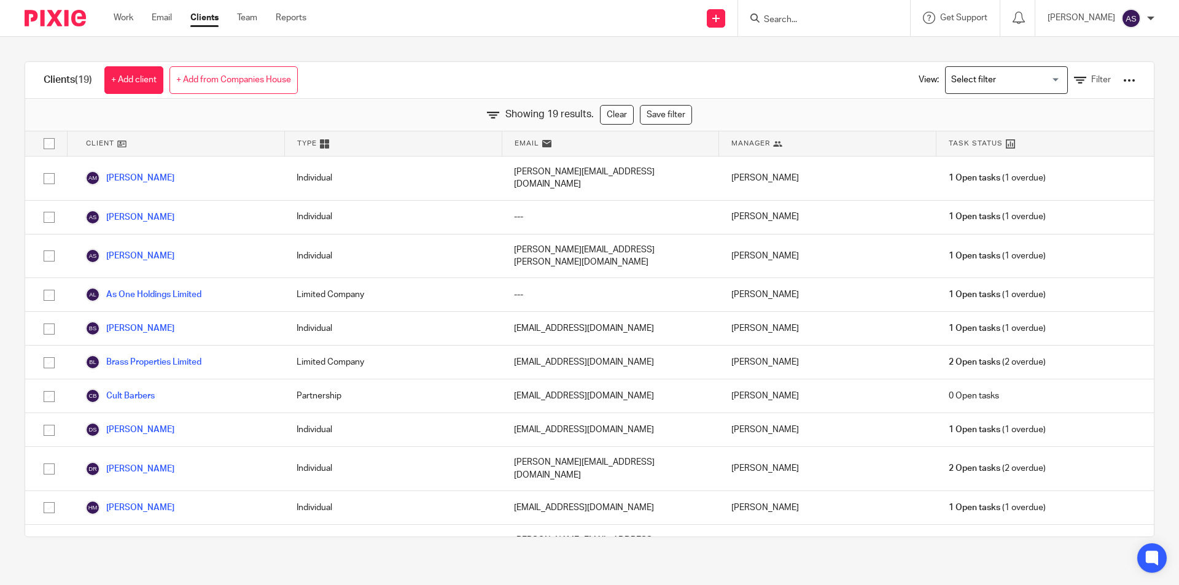
click at [799, 15] on input "Search" at bounding box center [818, 20] width 111 height 11
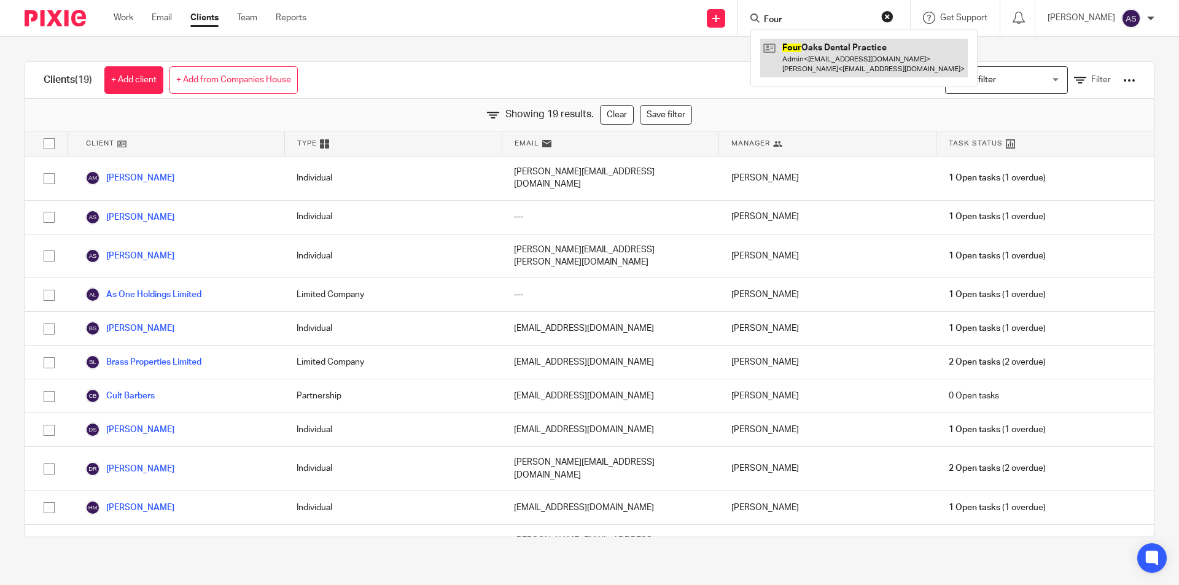
type input "Four"
click at [835, 60] on link at bounding box center [864, 58] width 208 height 38
